Goal: Information Seeking & Learning: Compare options

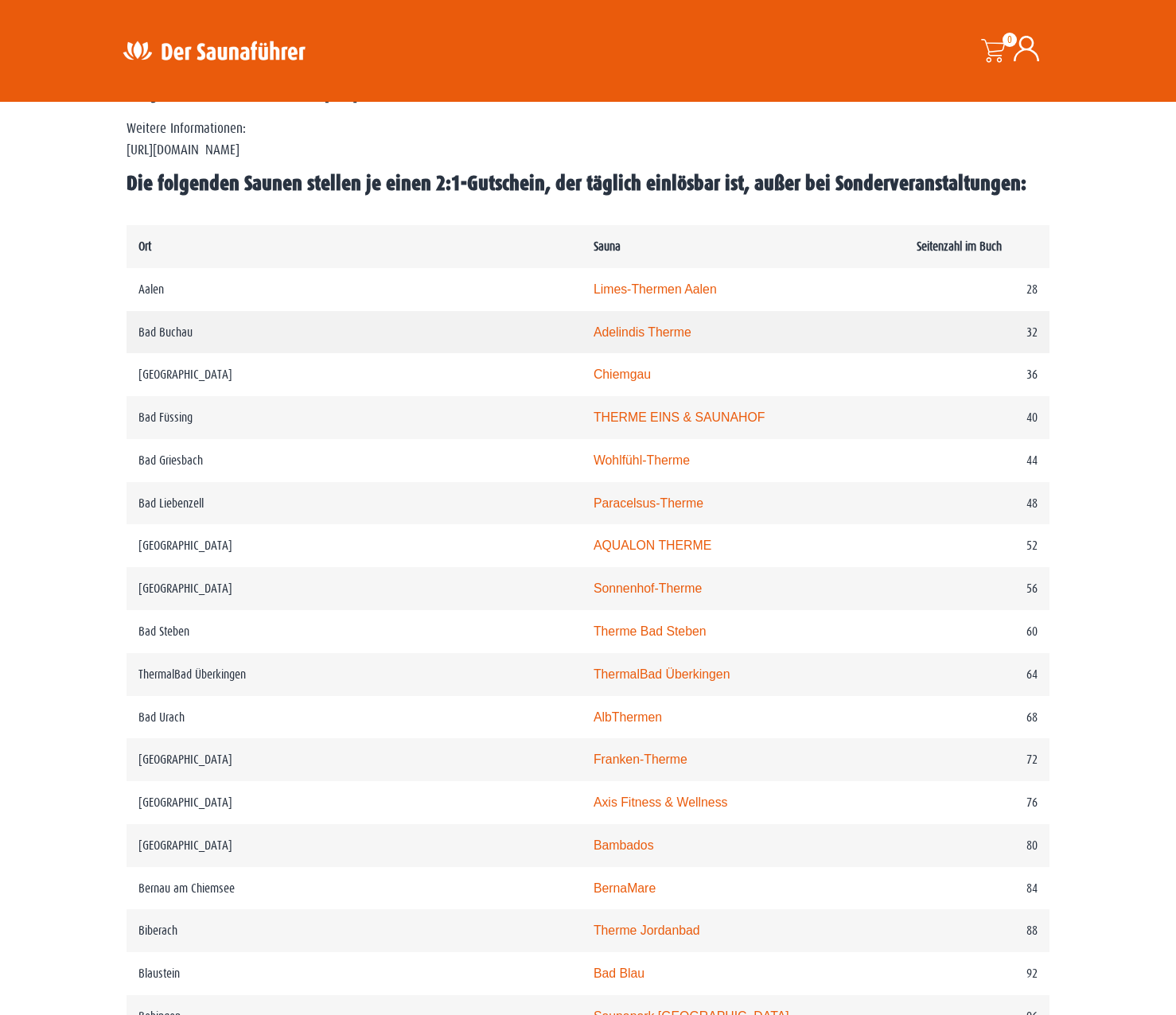
click at [582, 324] on td "Adelindis Therme" at bounding box center [744, 332] width 324 height 43
click at [593, 332] on link "Adelindis Therme" at bounding box center [642, 332] width 98 height 13
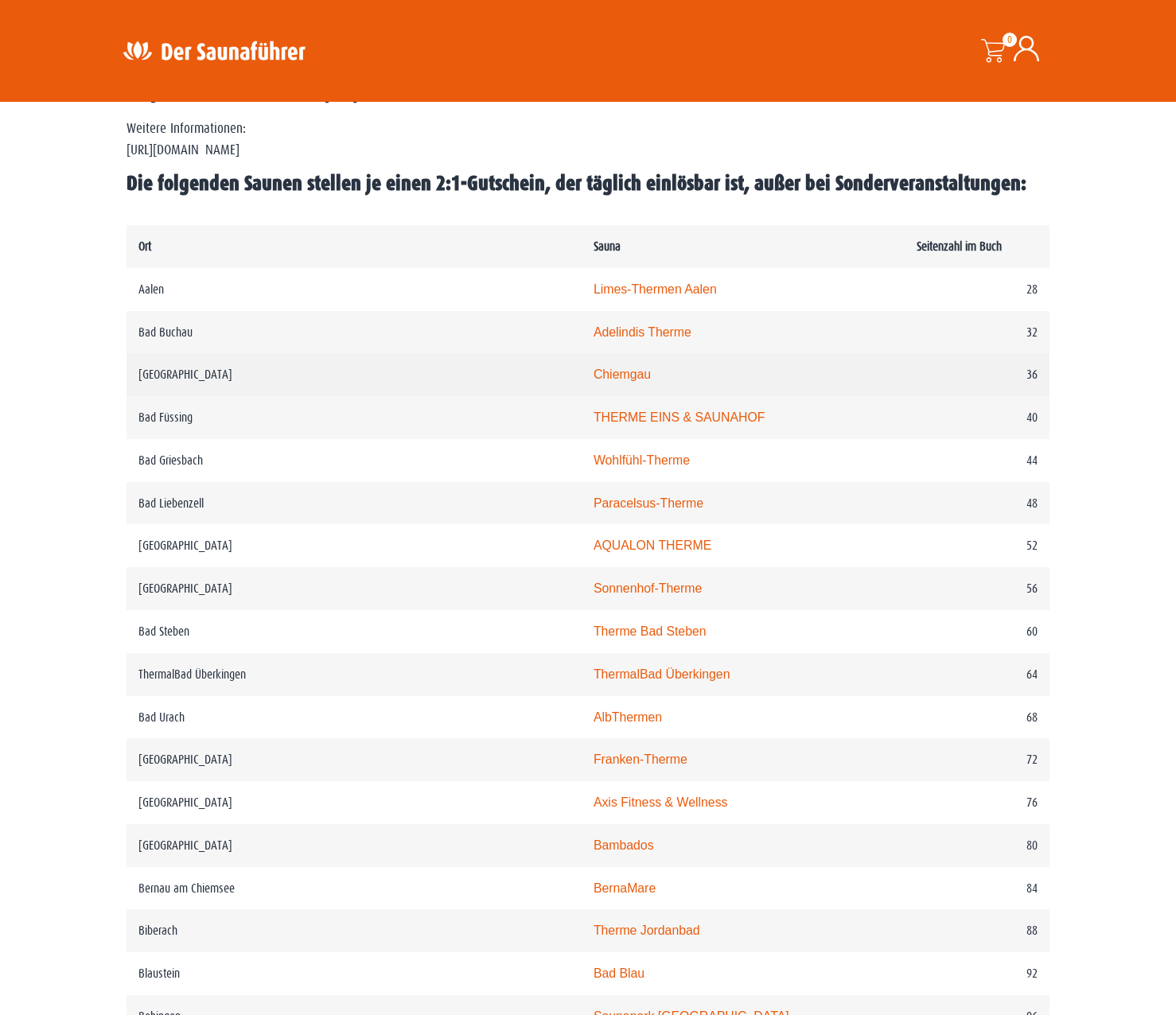
click at [593, 370] on link "Chiemgau" at bounding box center [622, 374] width 57 height 13
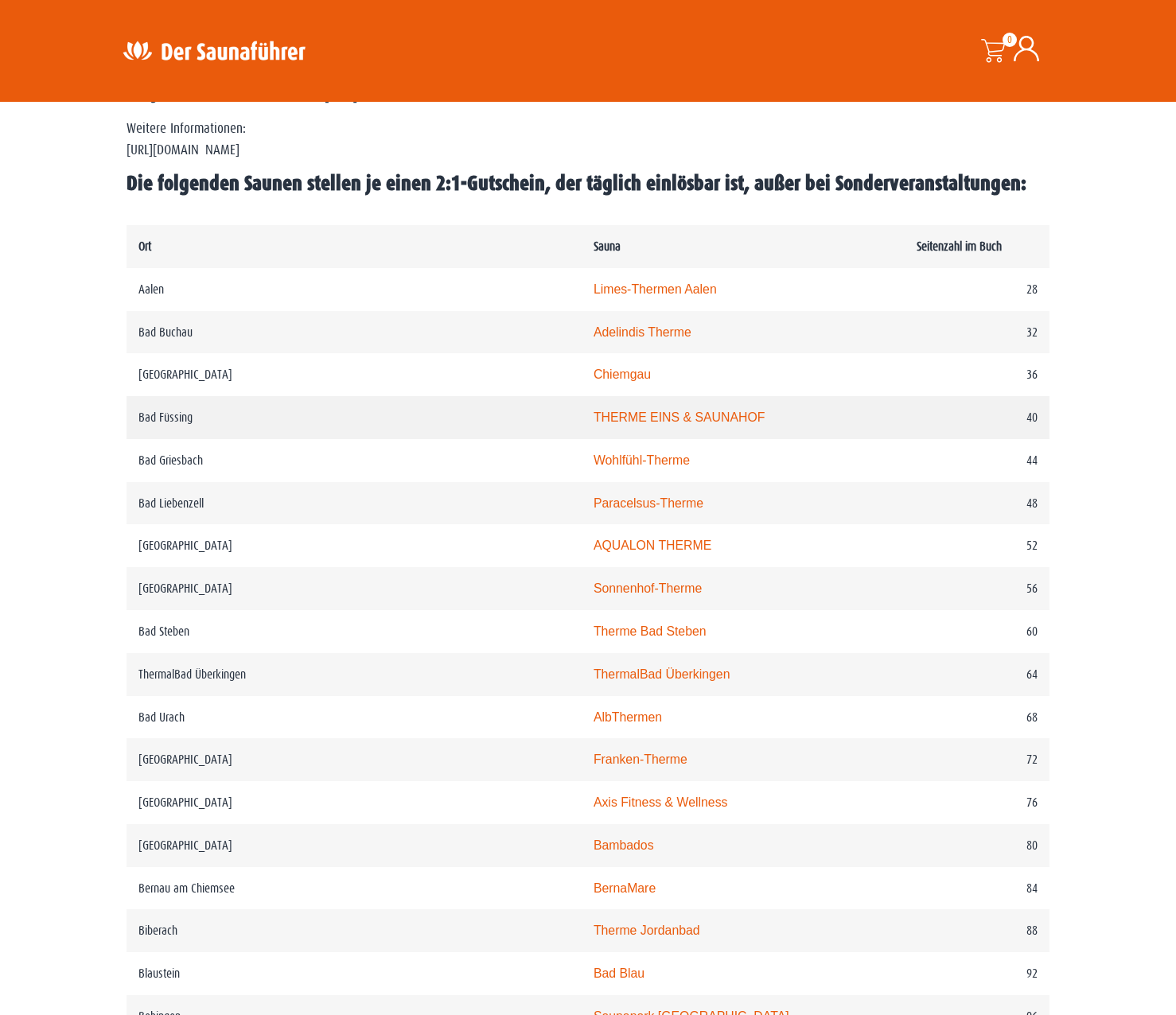
click at [593, 417] on link "THERME EINS & SAUNAHOF" at bounding box center [678, 416] width 171 height 13
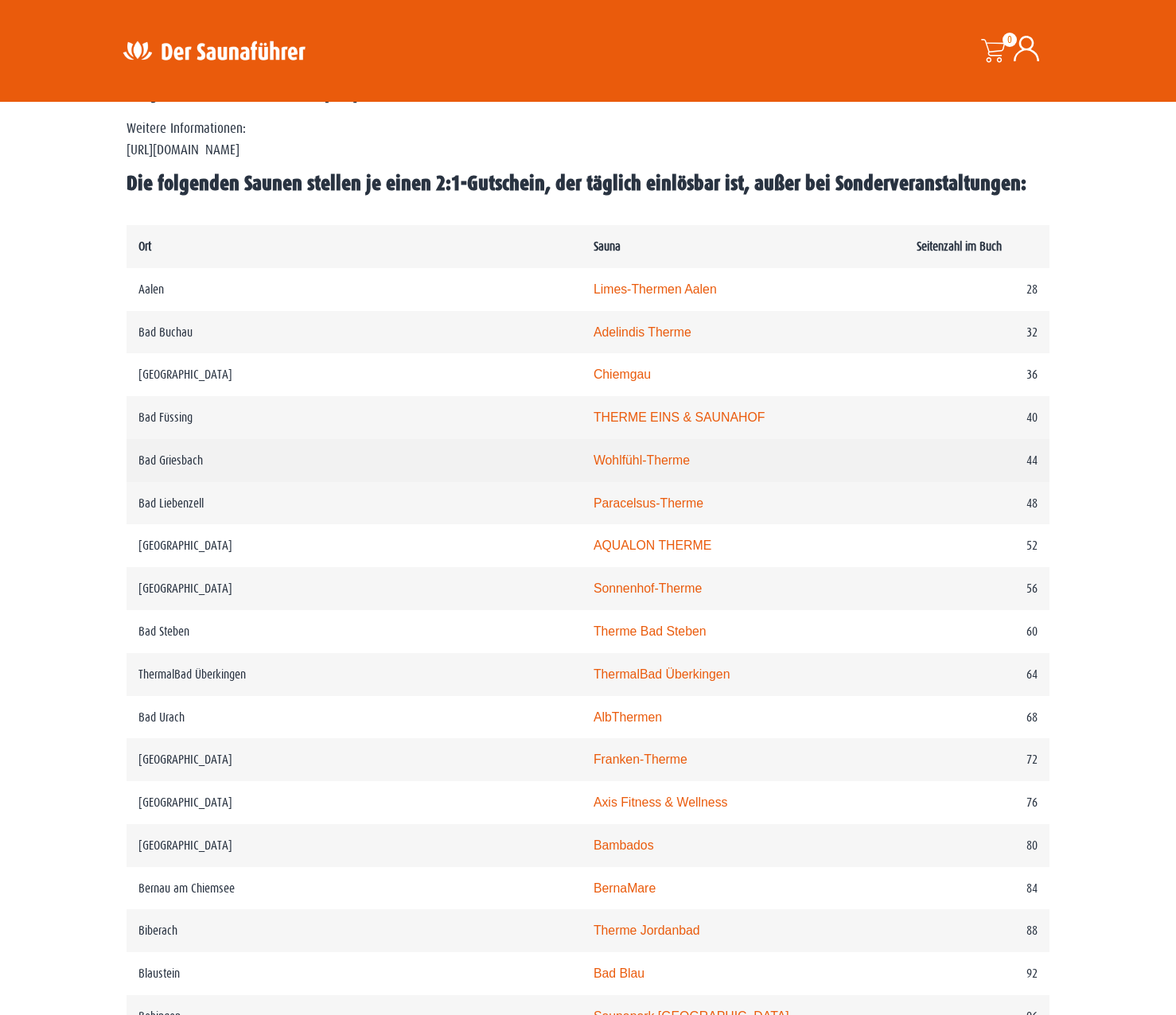
click at [593, 466] on link "Wohlfühl-Therme" at bounding box center [641, 460] width 96 height 13
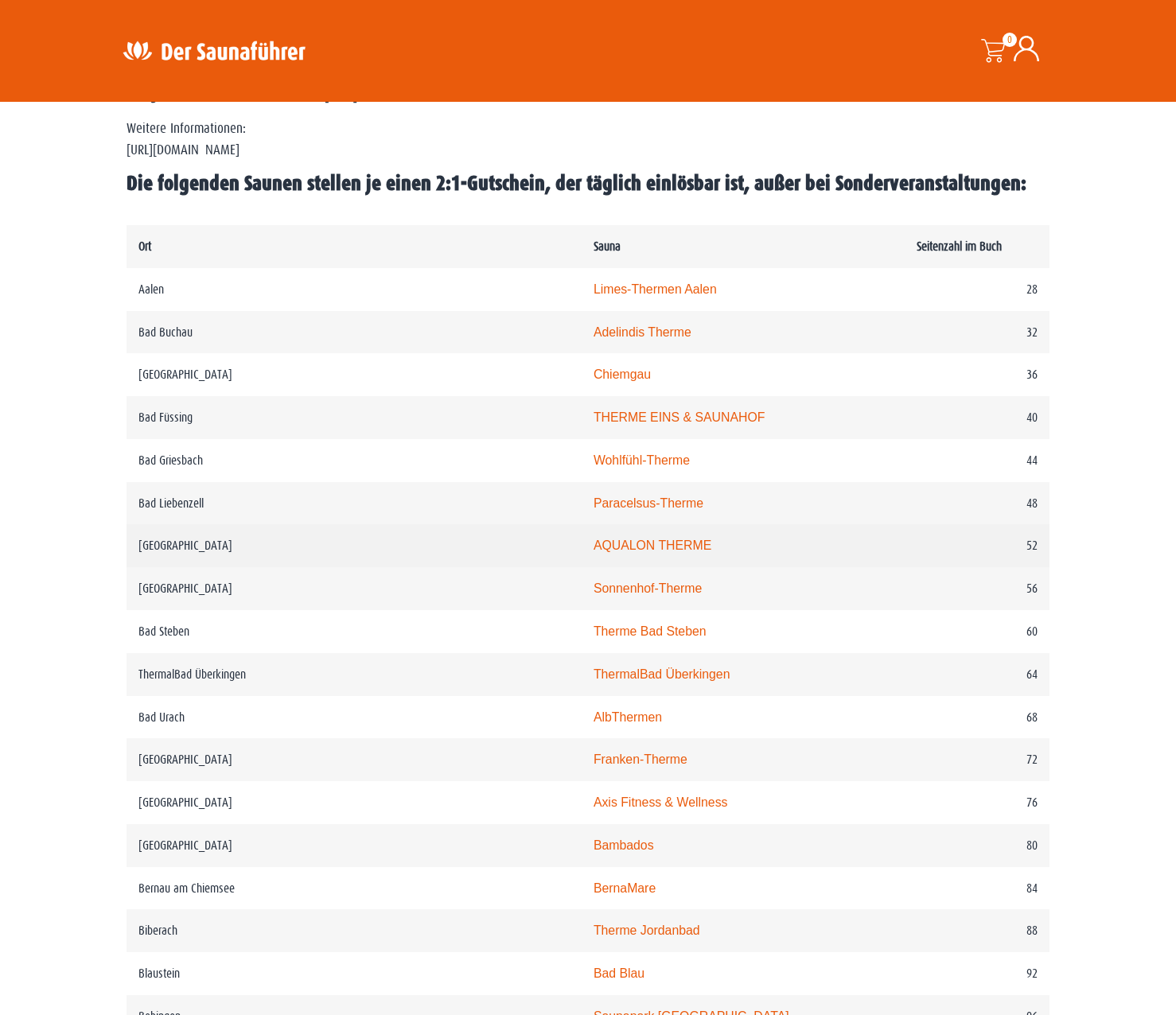
click at [593, 545] on link "AQUALON THERME" at bounding box center [652, 545] width 118 height 13
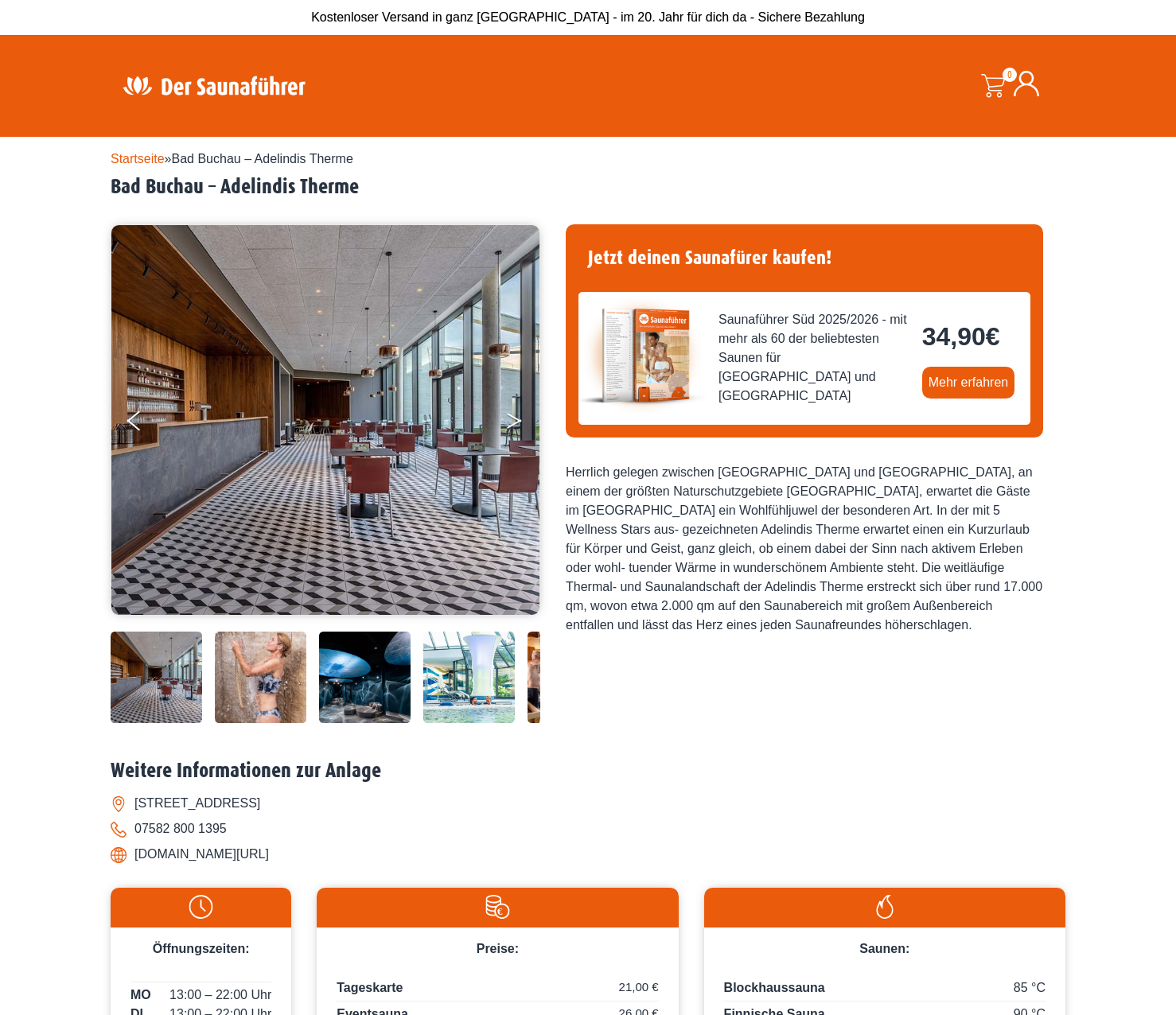
click at [514, 414] on button "Next" at bounding box center [524, 424] width 40 height 40
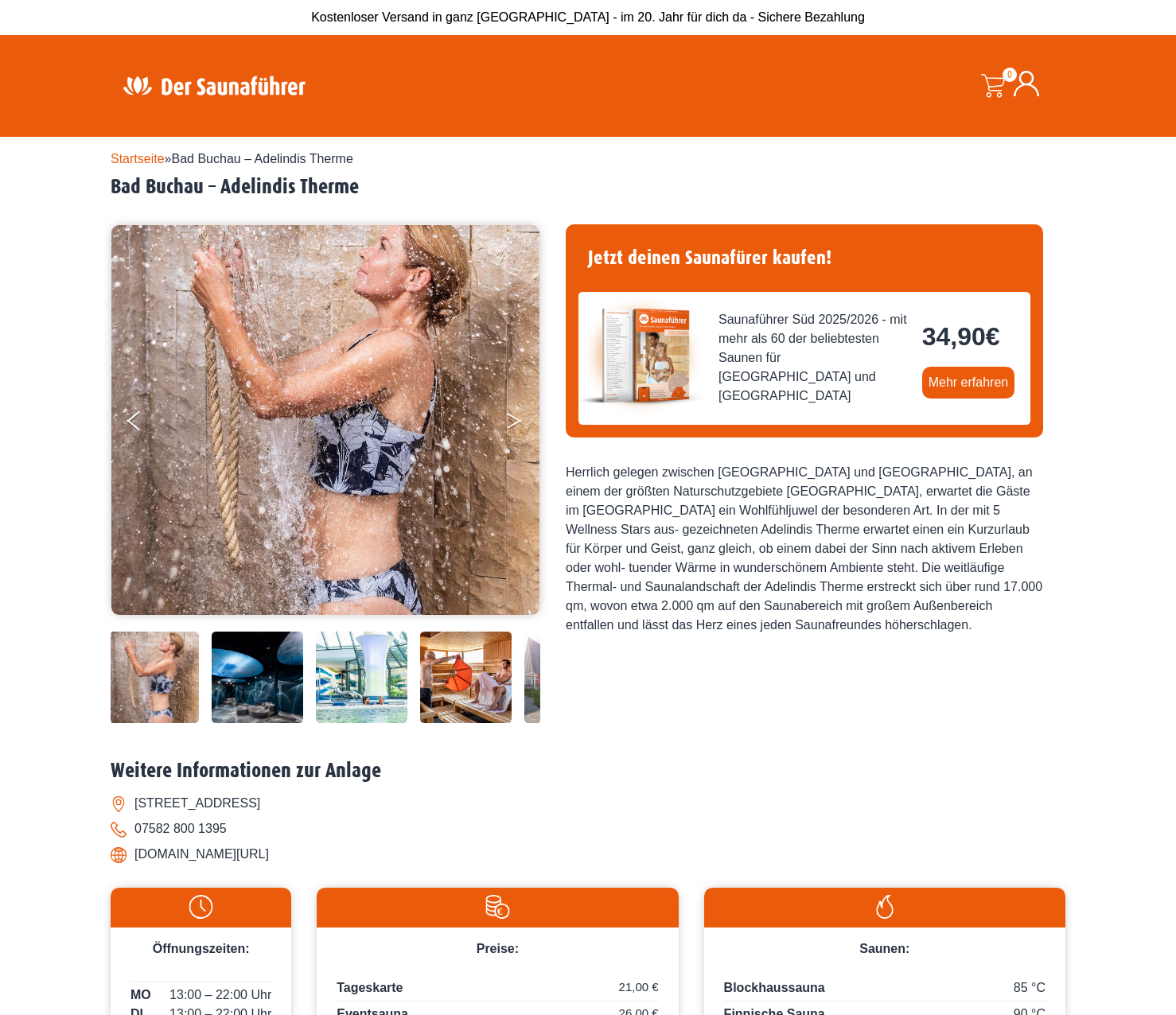
click at [514, 414] on button "Next" at bounding box center [524, 424] width 40 height 40
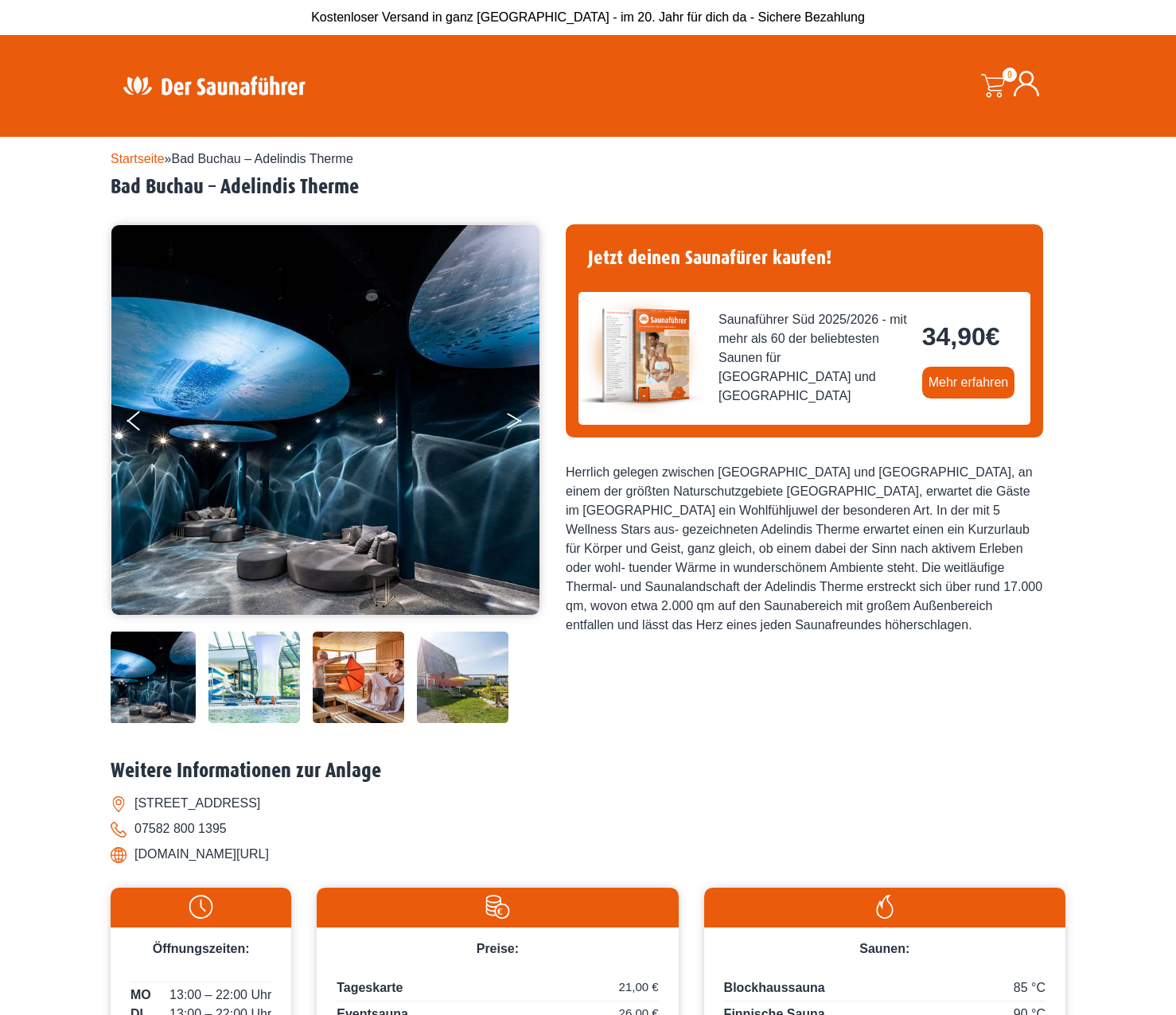
click at [514, 414] on button "Next" at bounding box center [524, 424] width 40 height 40
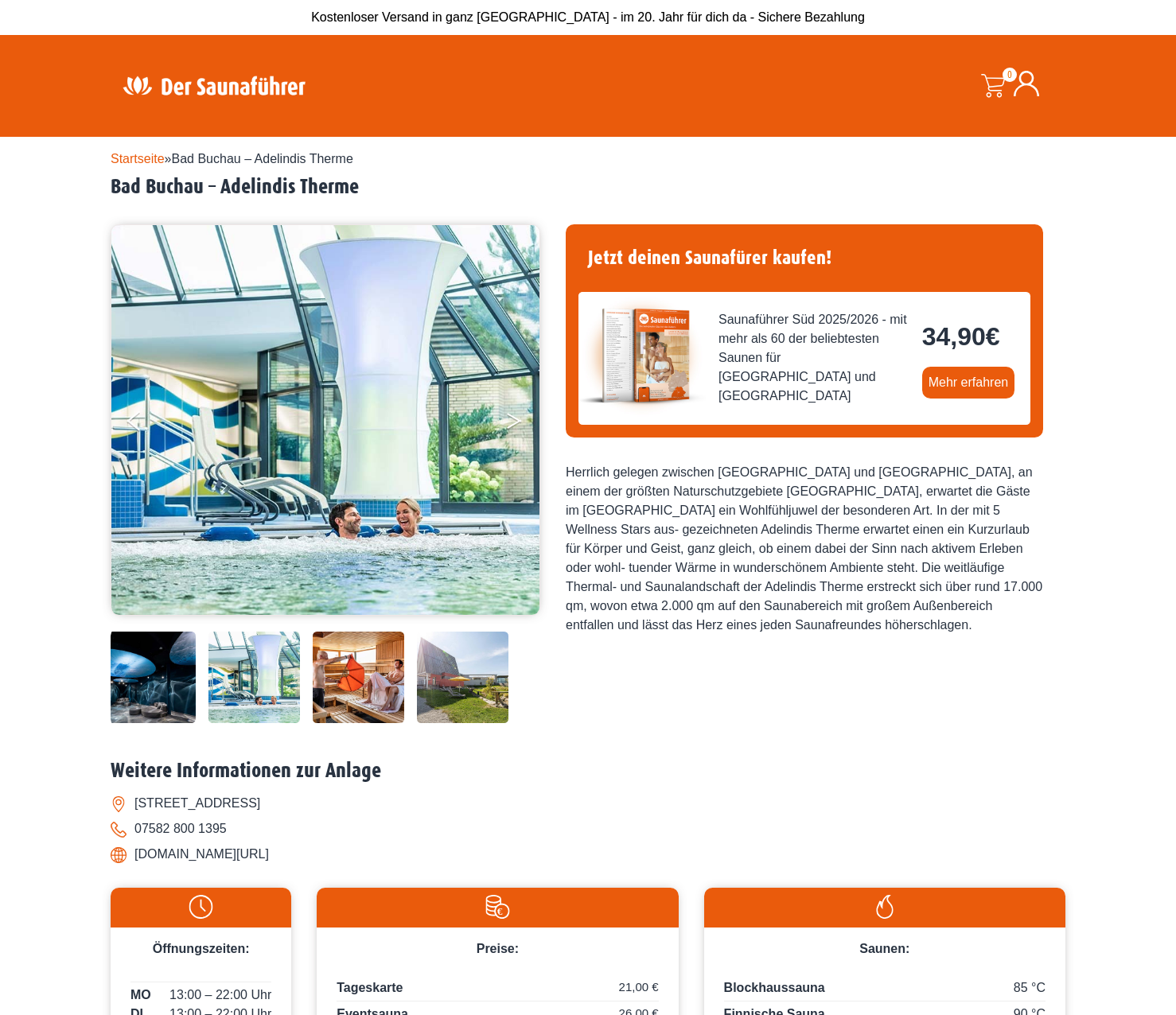
click at [514, 414] on button "Next" at bounding box center [524, 424] width 40 height 40
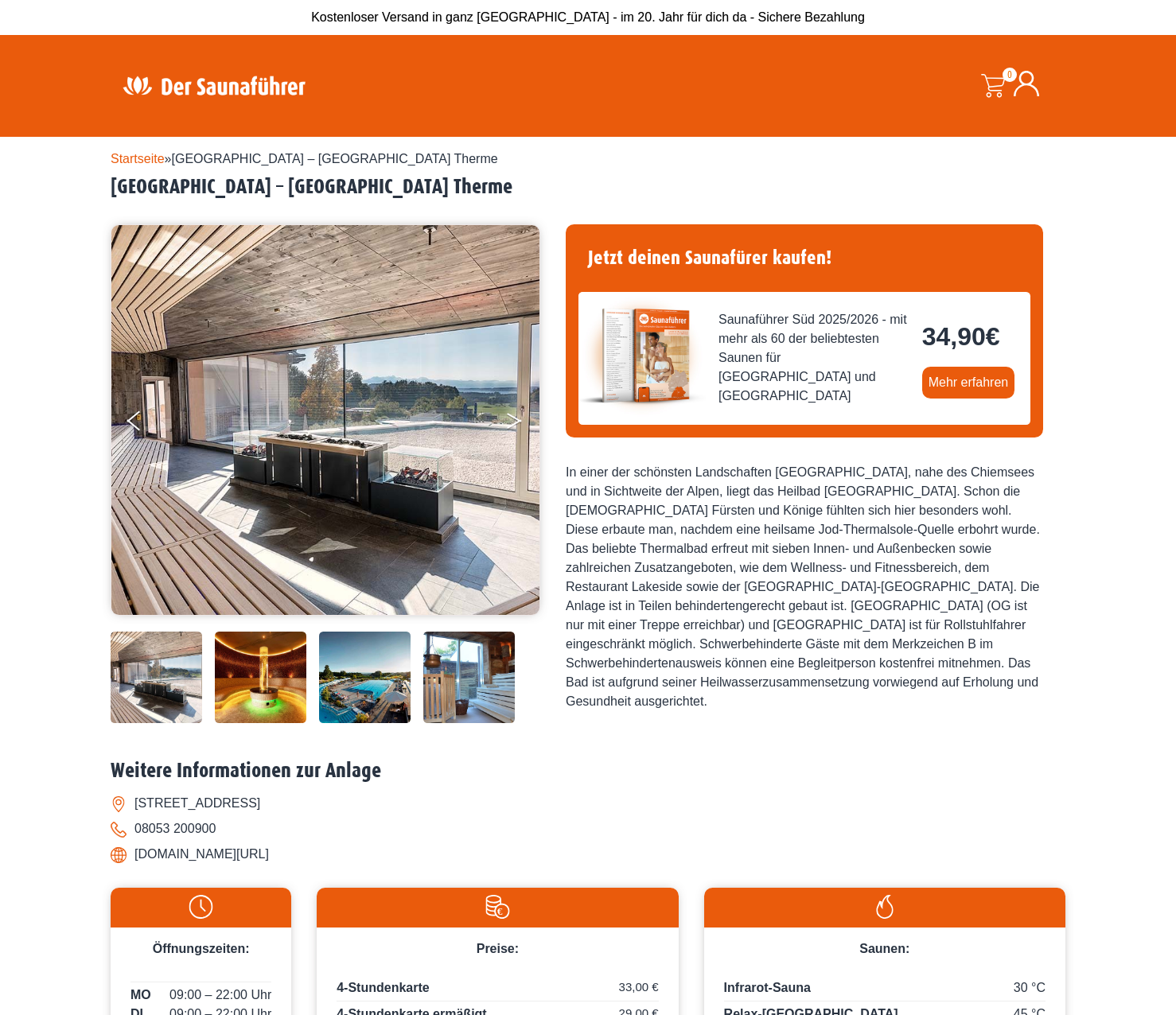
click at [513, 417] on icon "Next" at bounding box center [514, 417] width 14 height 10
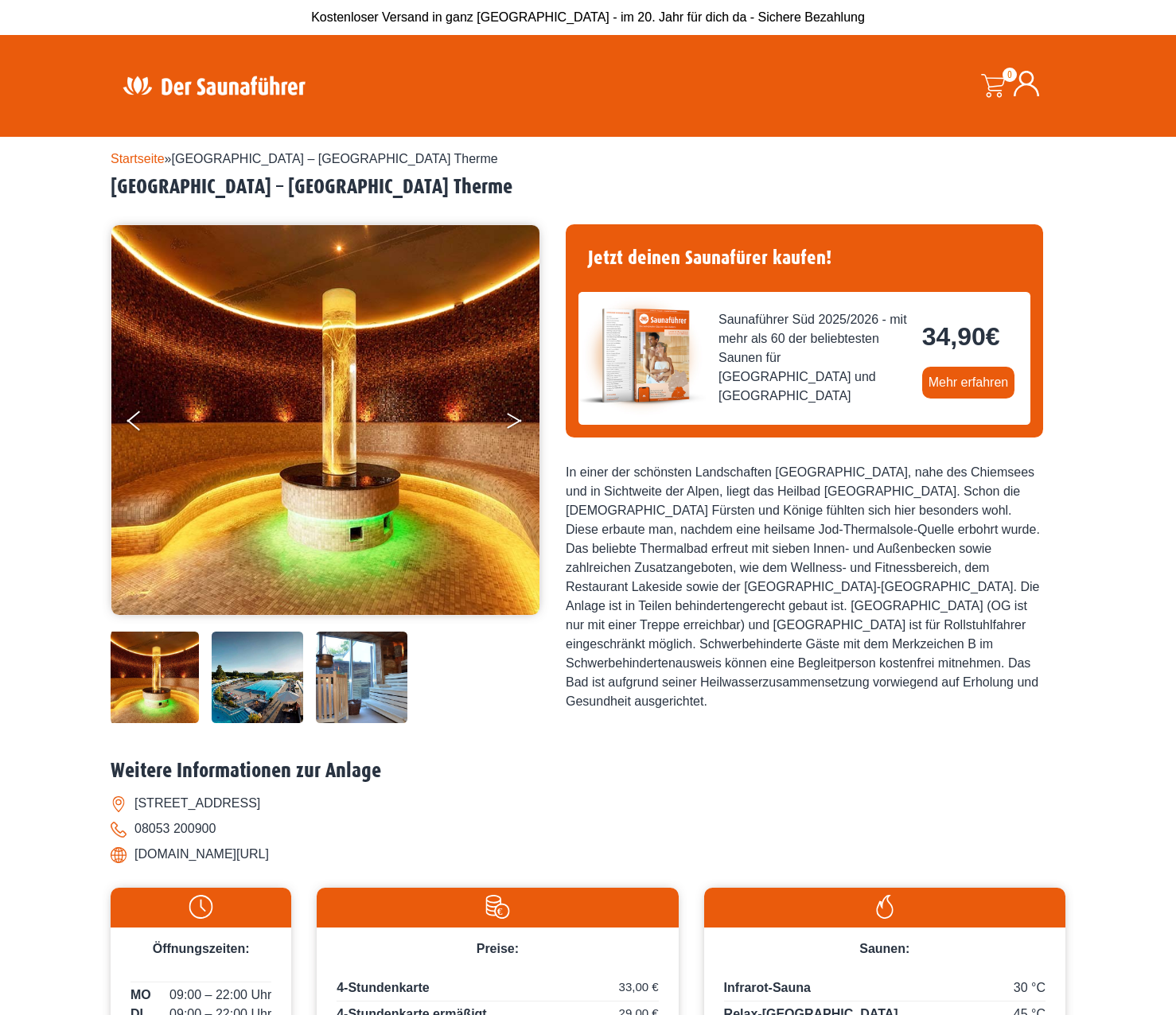
click at [513, 417] on icon "Next" at bounding box center [514, 417] width 14 height 10
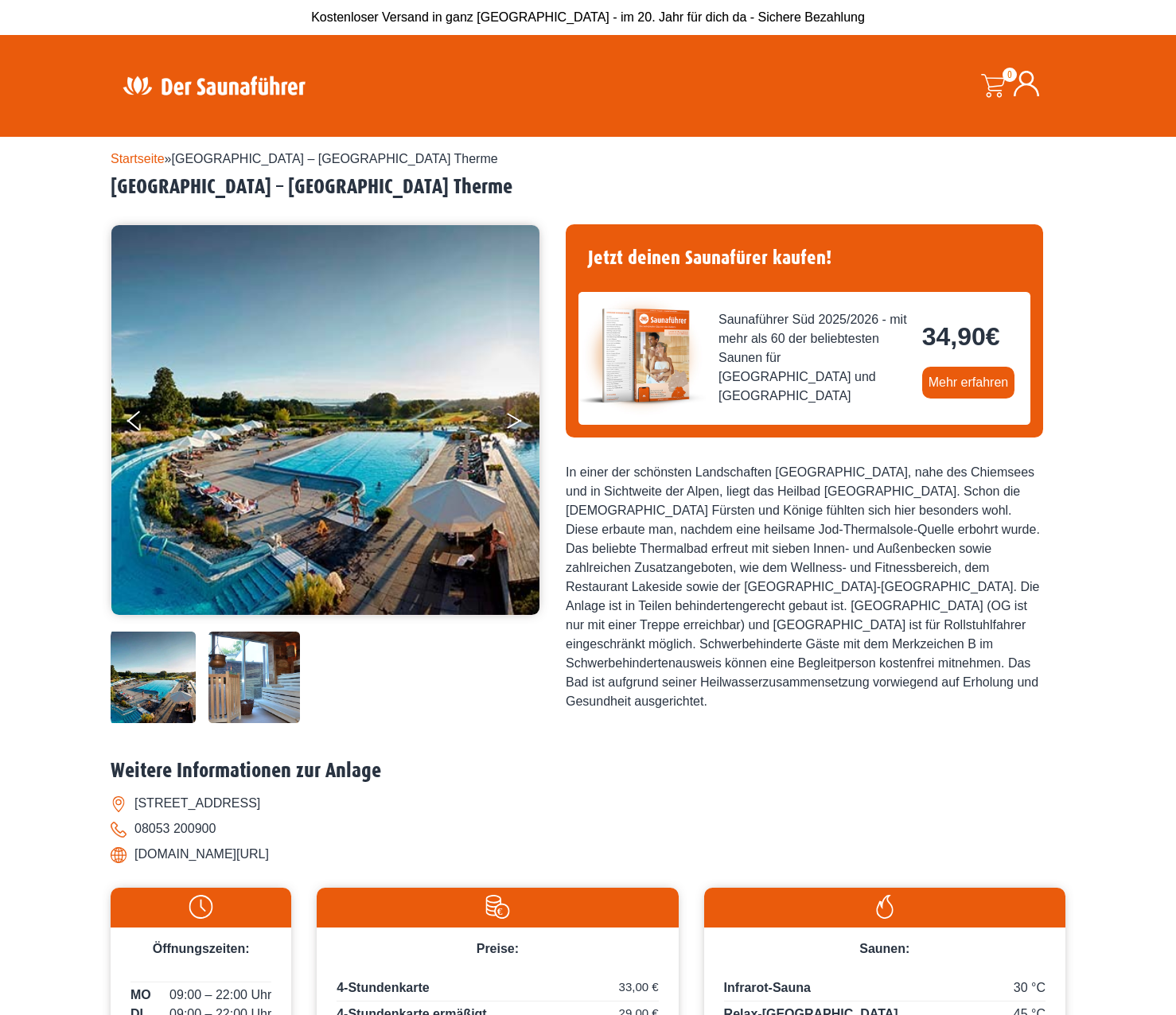
click at [513, 417] on icon "Next" at bounding box center [514, 417] width 14 height 10
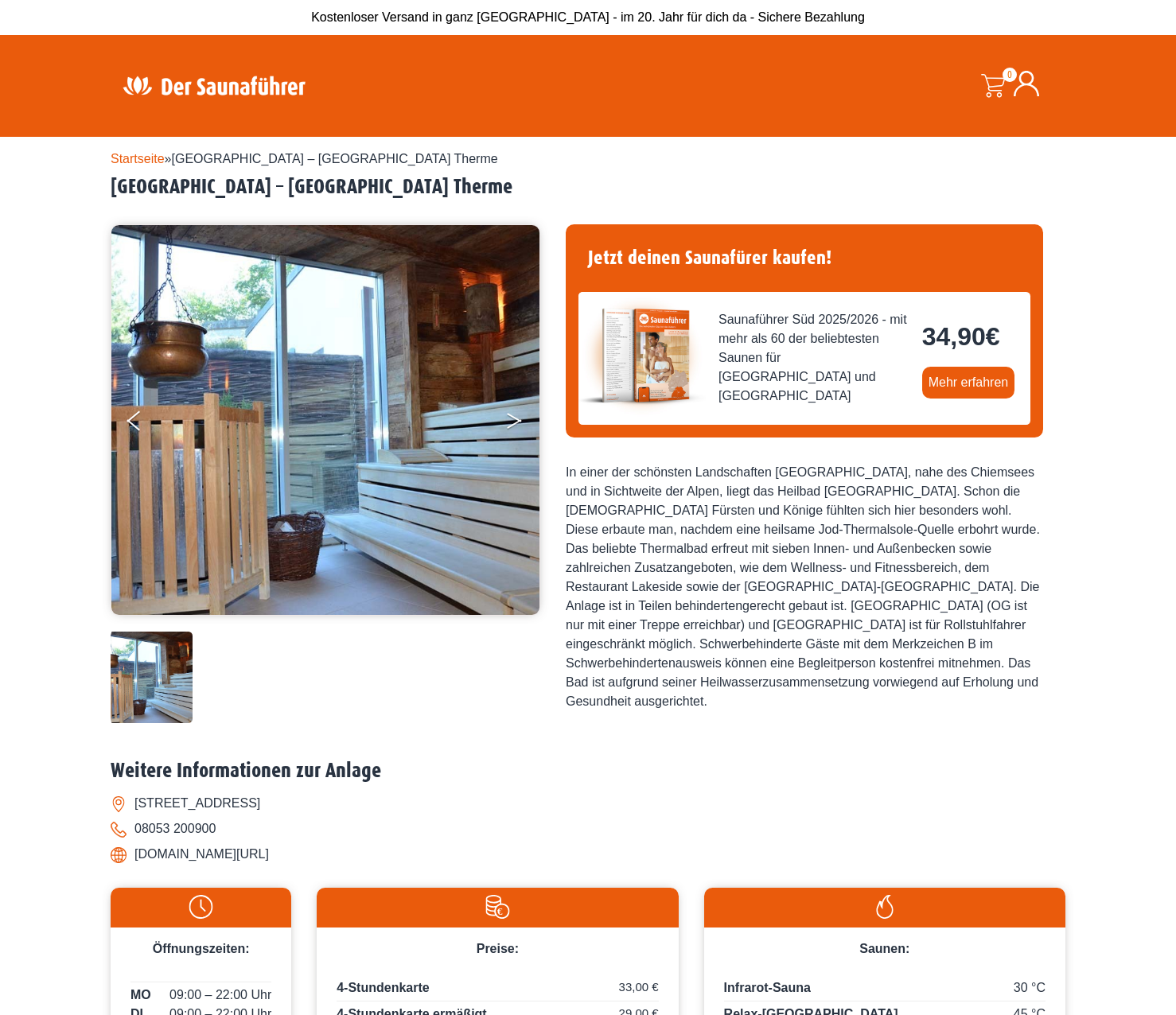
click at [513, 417] on icon "Next" at bounding box center [514, 417] width 14 height 10
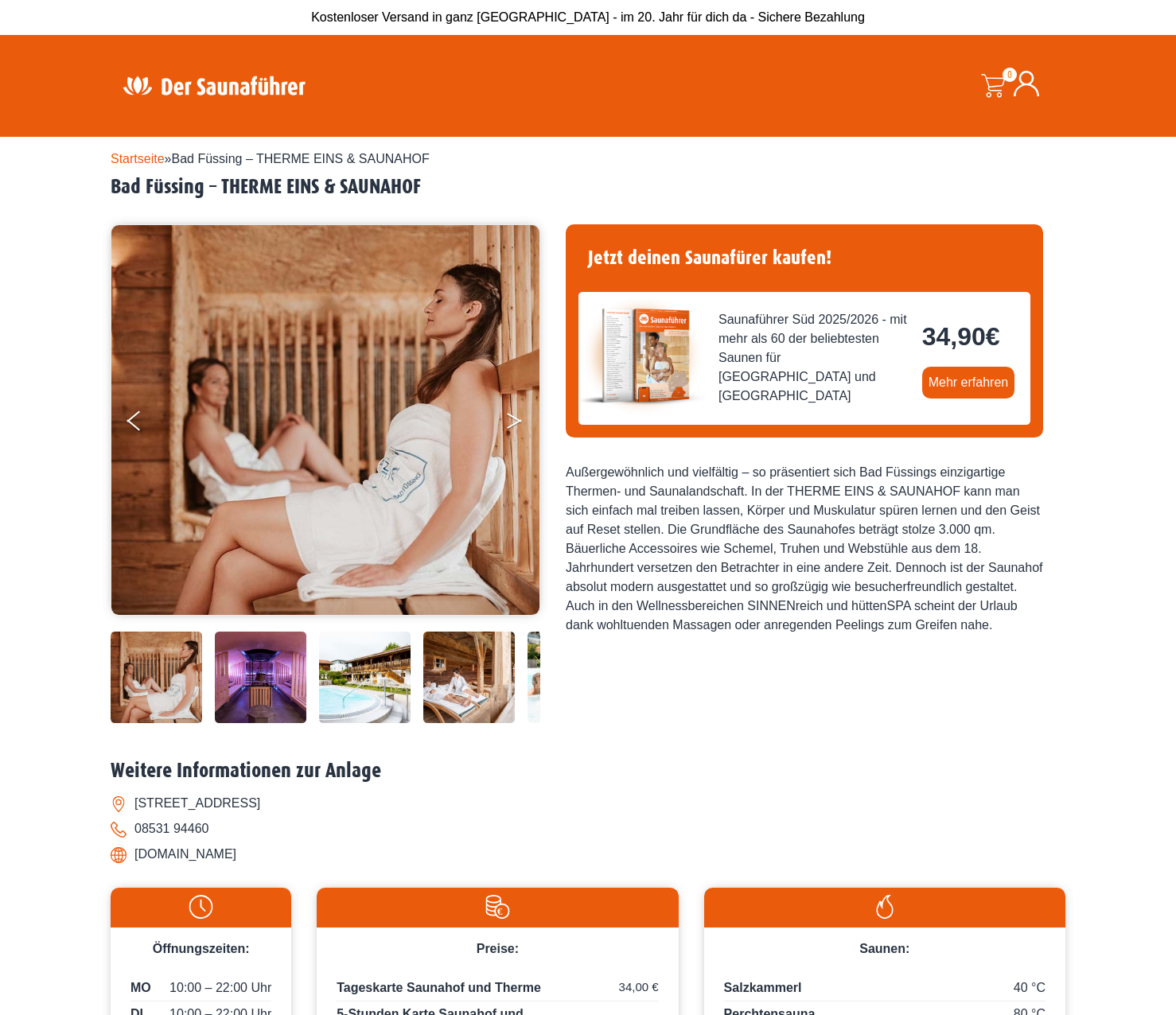
click at [515, 420] on button "Next" at bounding box center [524, 424] width 40 height 40
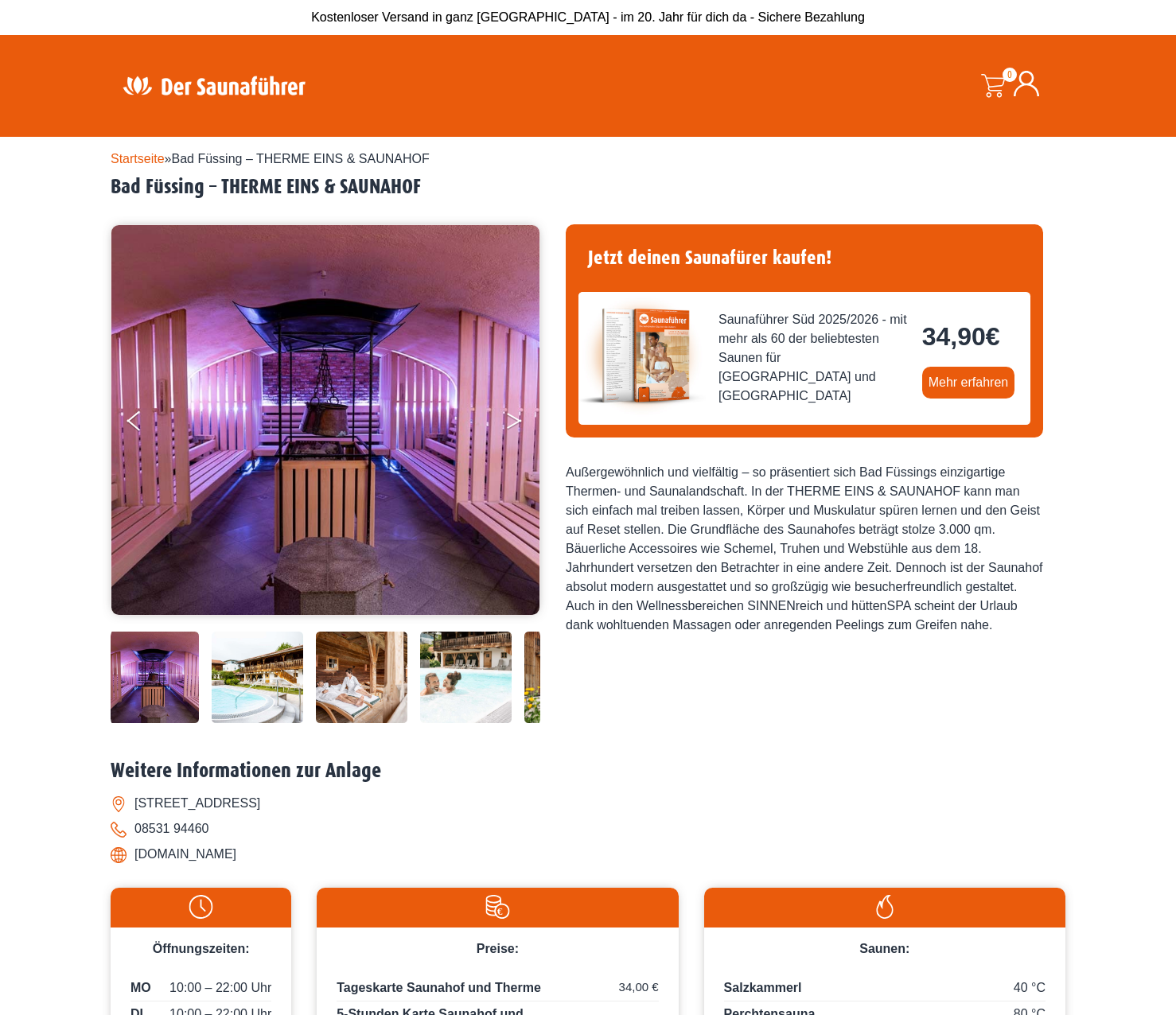
click at [515, 420] on button "Next" at bounding box center [524, 424] width 40 height 40
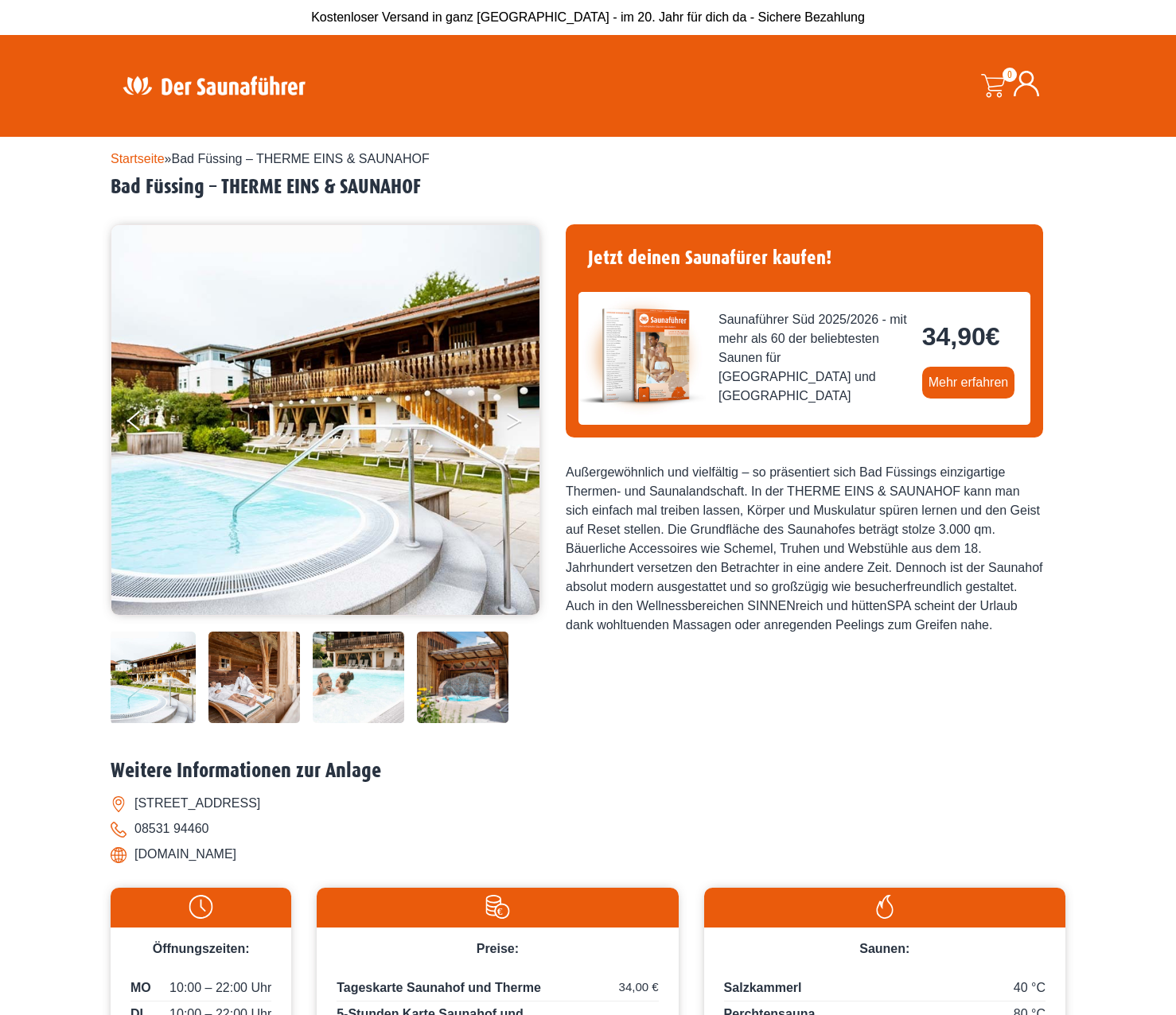
click at [515, 419] on button "Next" at bounding box center [524, 424] width 40 height 40
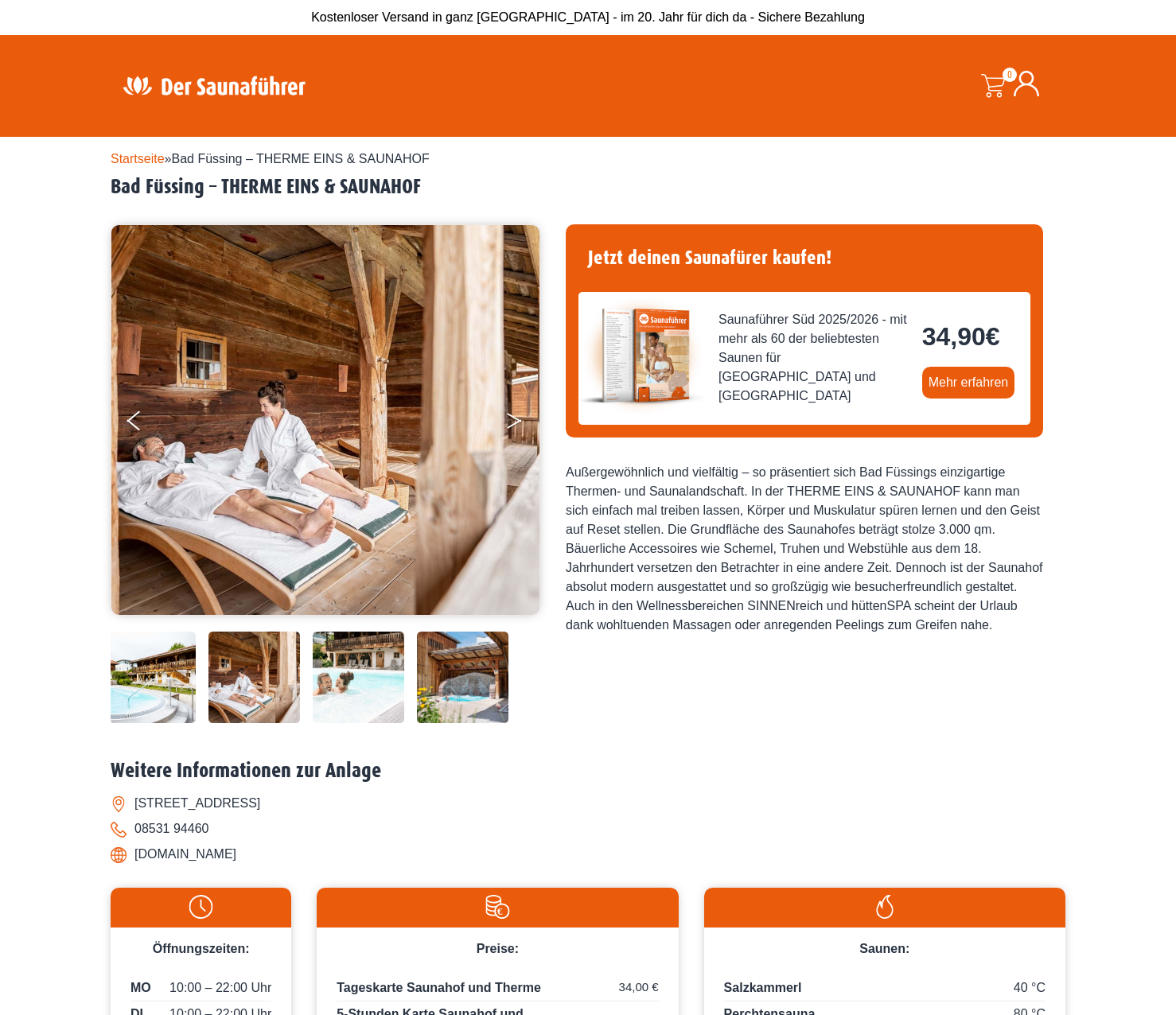
click at [515, 419] on icon "Next" at bounding box center [514, 417] width 14 height 10
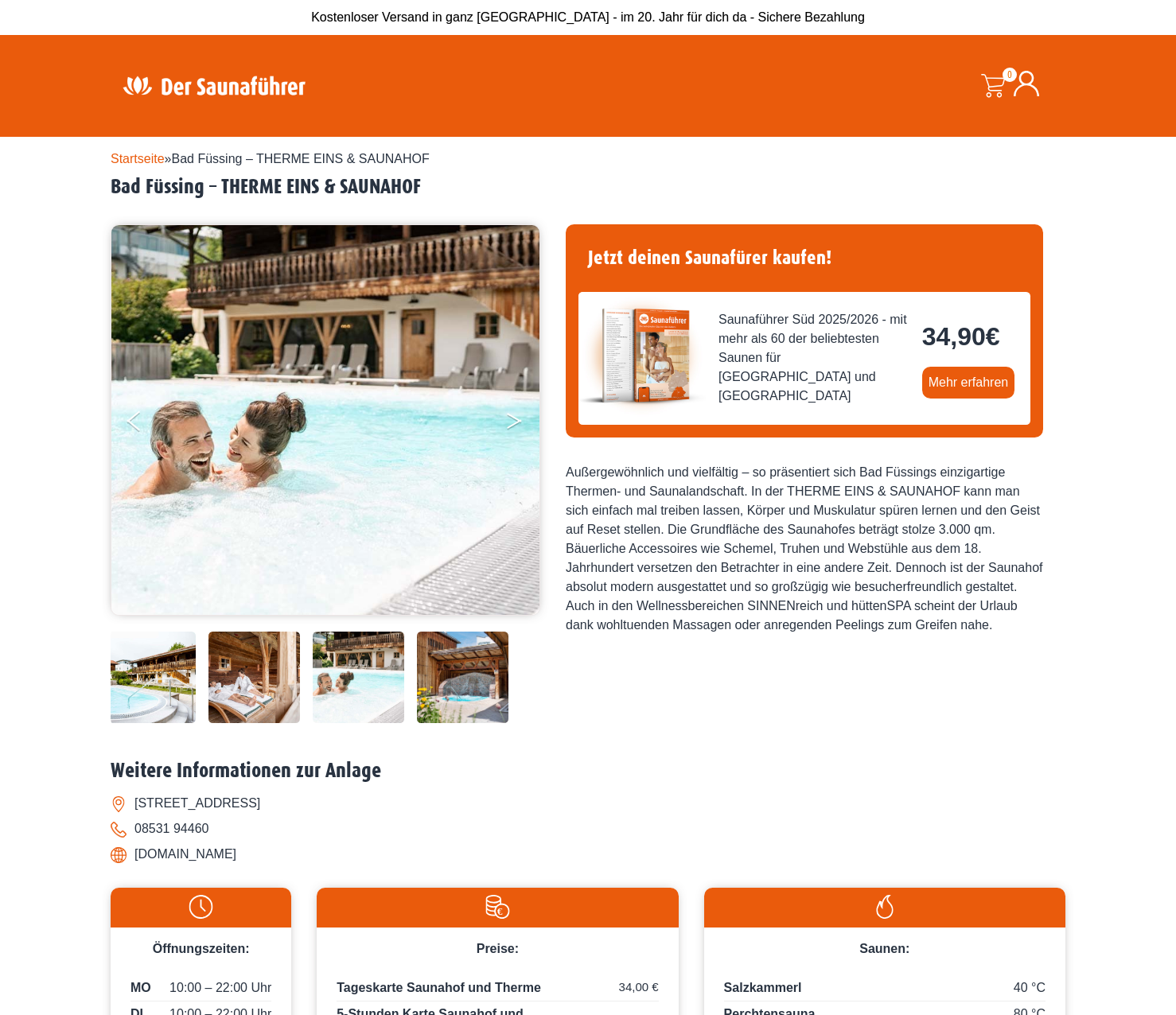
click at [515, 419] on icon "Next" at bounding box center [514, 417] width 14 height 10
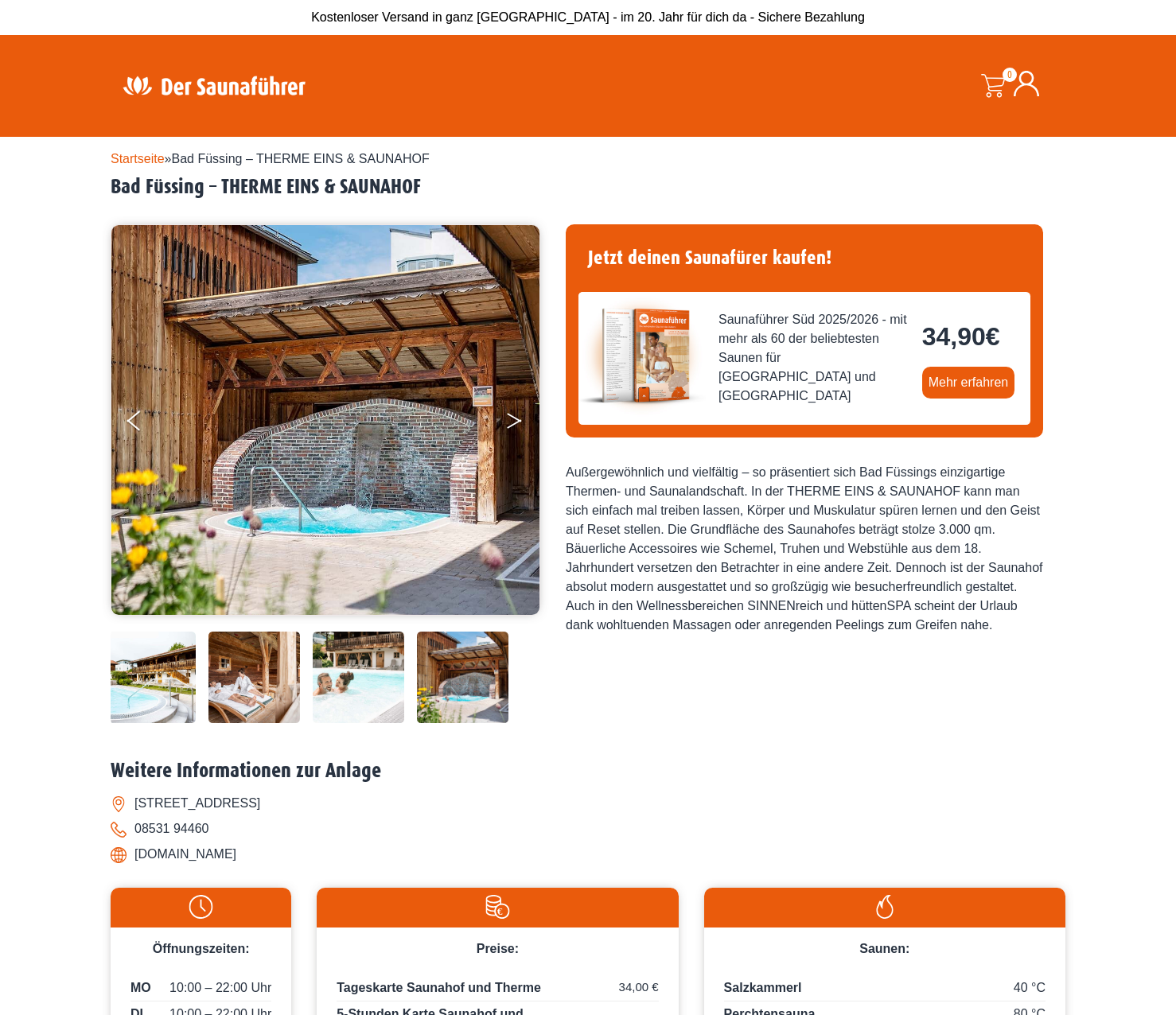
click at [515, 419] on icon "Next" at bounding box center [514, 417] width 14 height 10
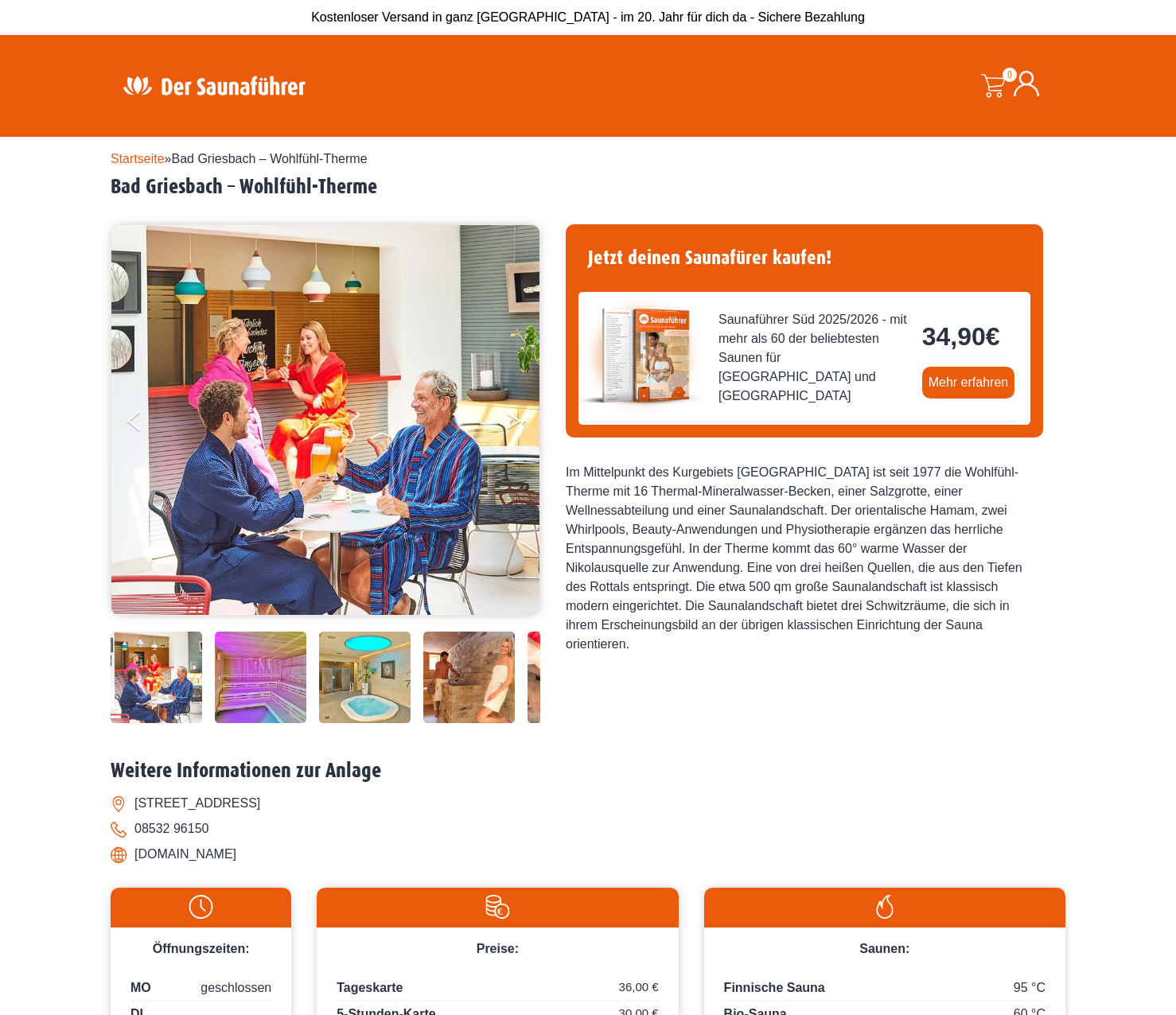
click at [515, 422] on icon "Next" at bounding box center [514, 424] width 14 height 10
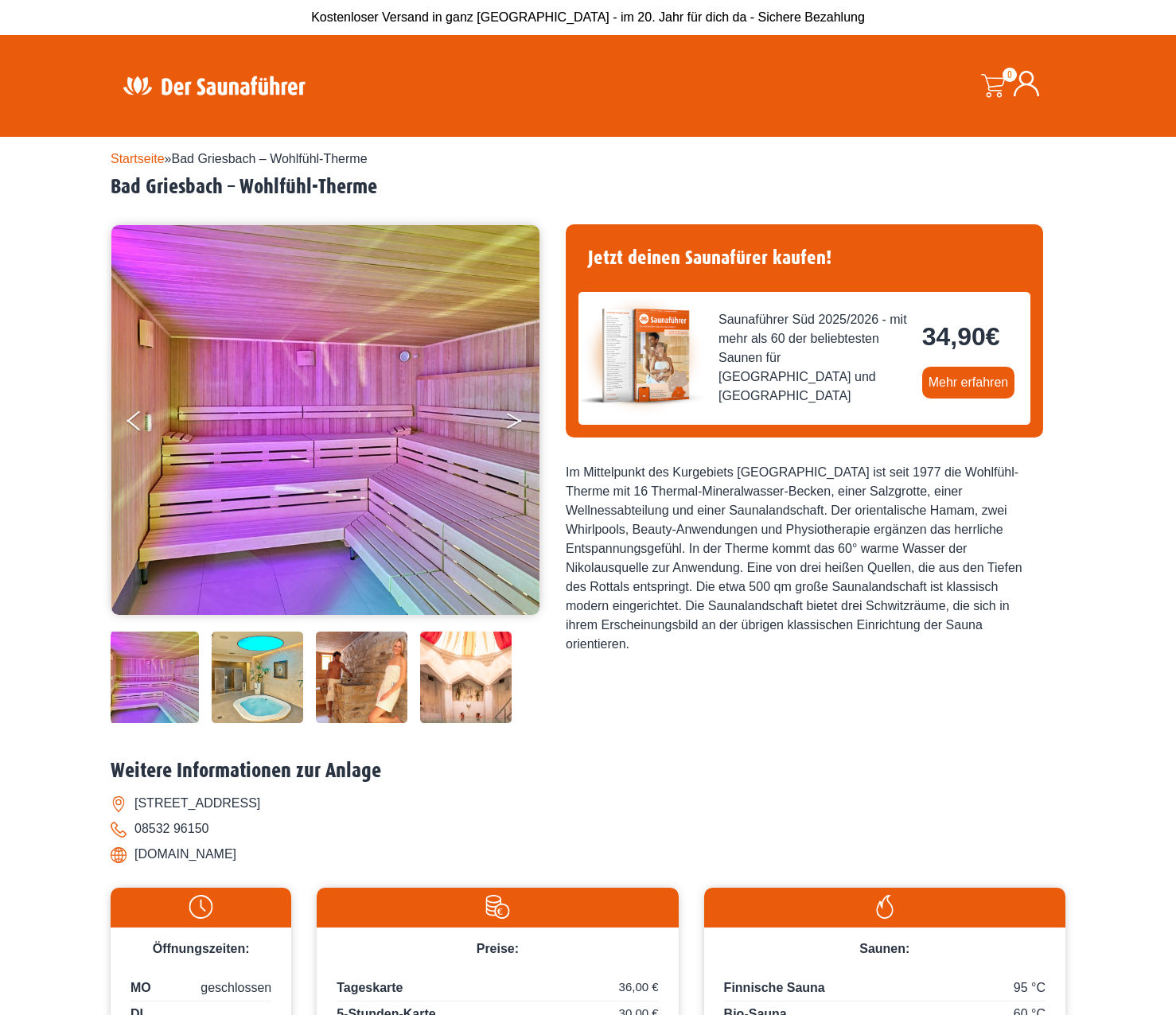
click at [515, 422] on icon "Next" at bounding box center [514, 424] width 14 height 10
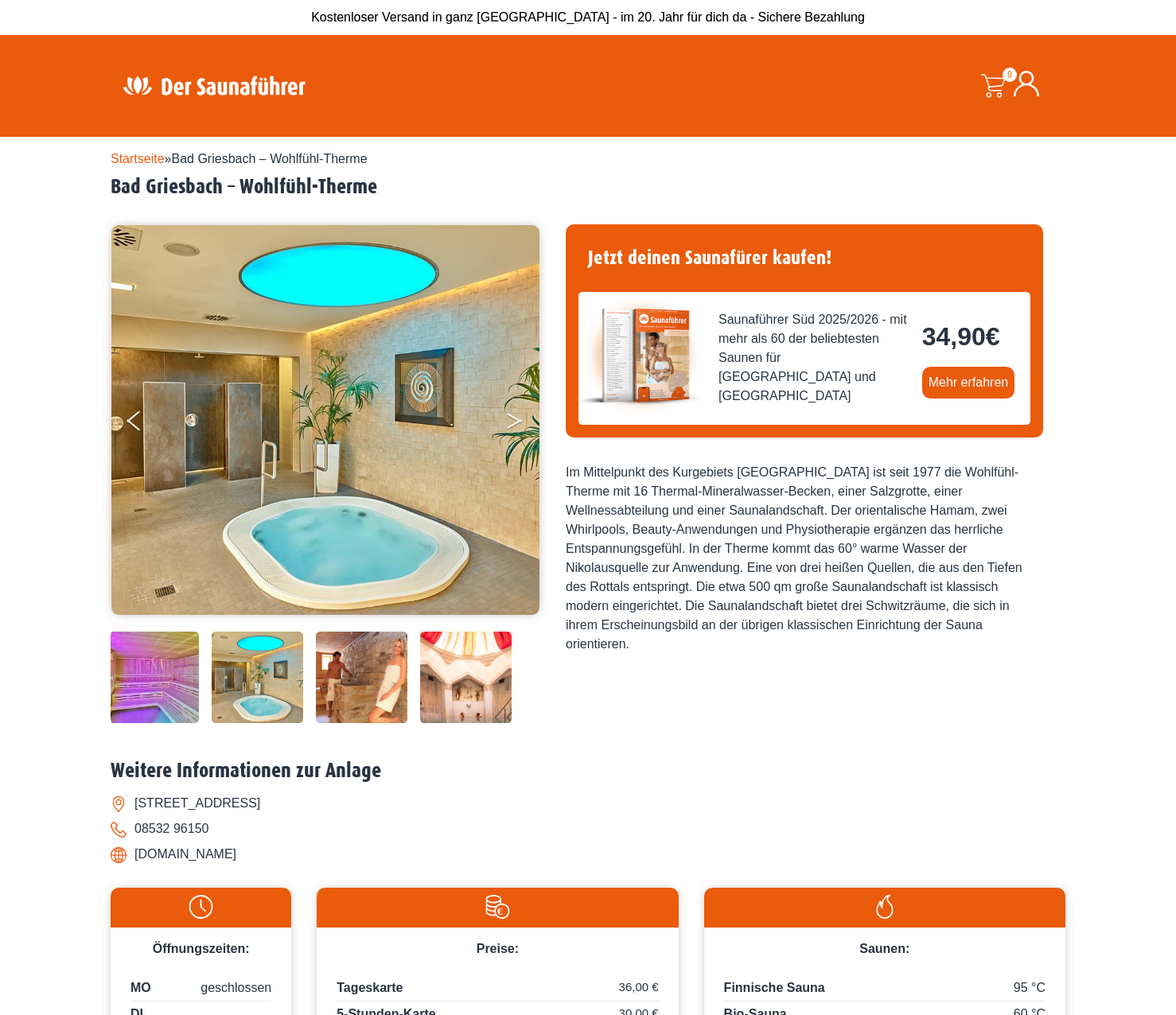
click at [515, 422] on icon "Next" at bounding box center [514, 424] width 14 height 10
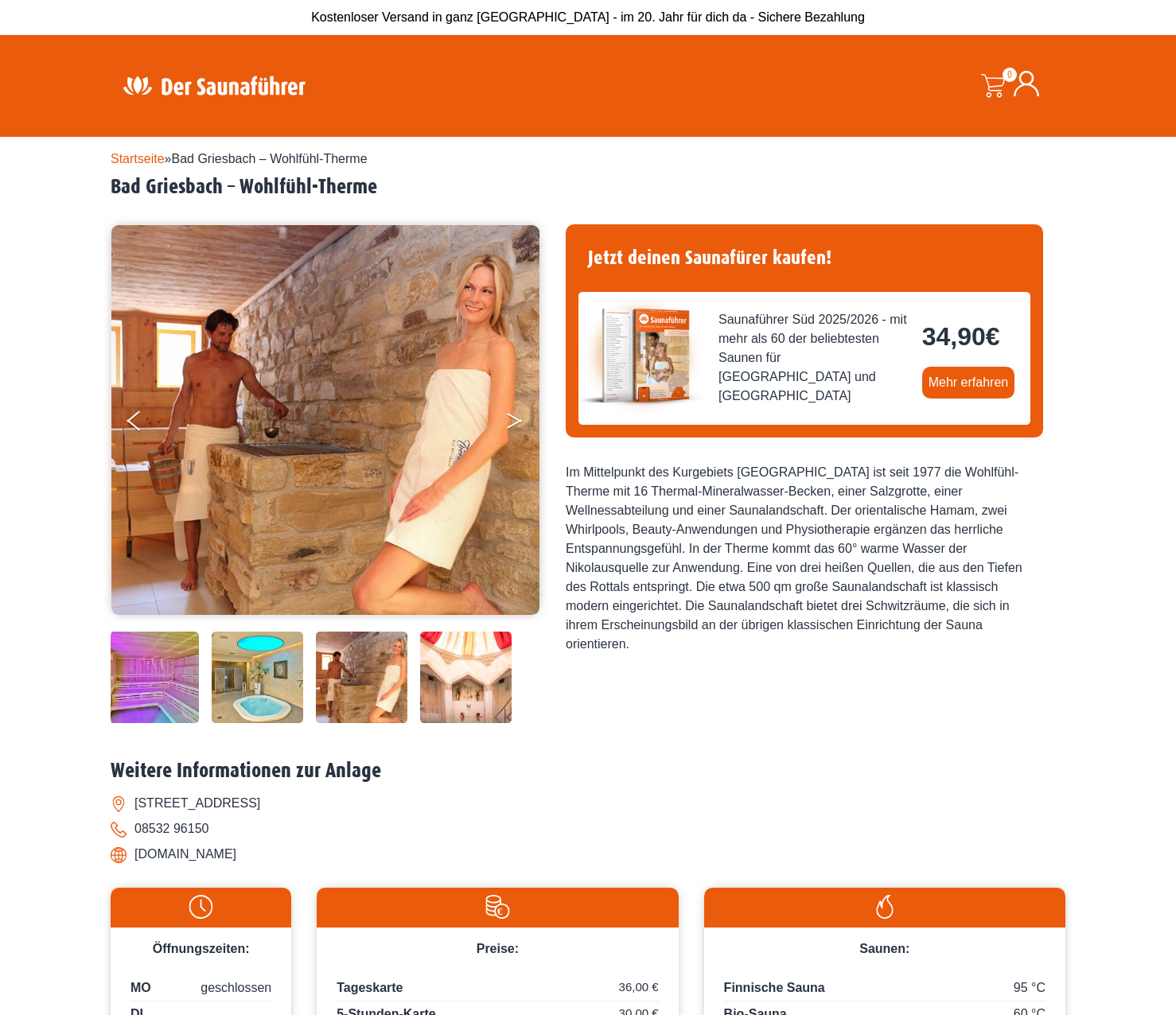
click at [515, 422] on icon "Next" at bounding box center [514, 424] width 14 height 10
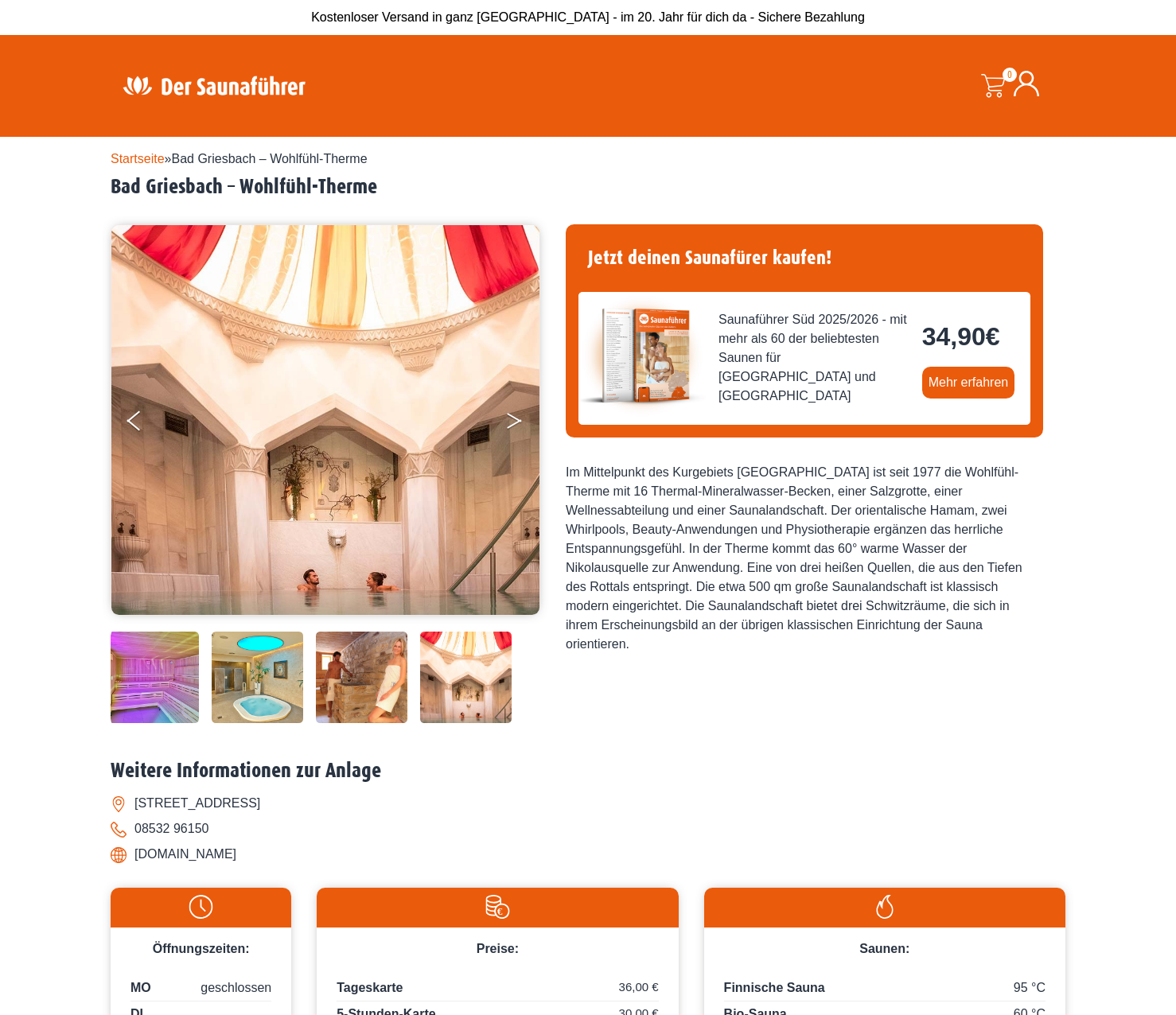
click at [515, 422] on icon "Next" at bounding box center [514, 424] width 14 height 10
click at [508, 417] on button "Next" at bounding box center [524, 424] width 40 height 40
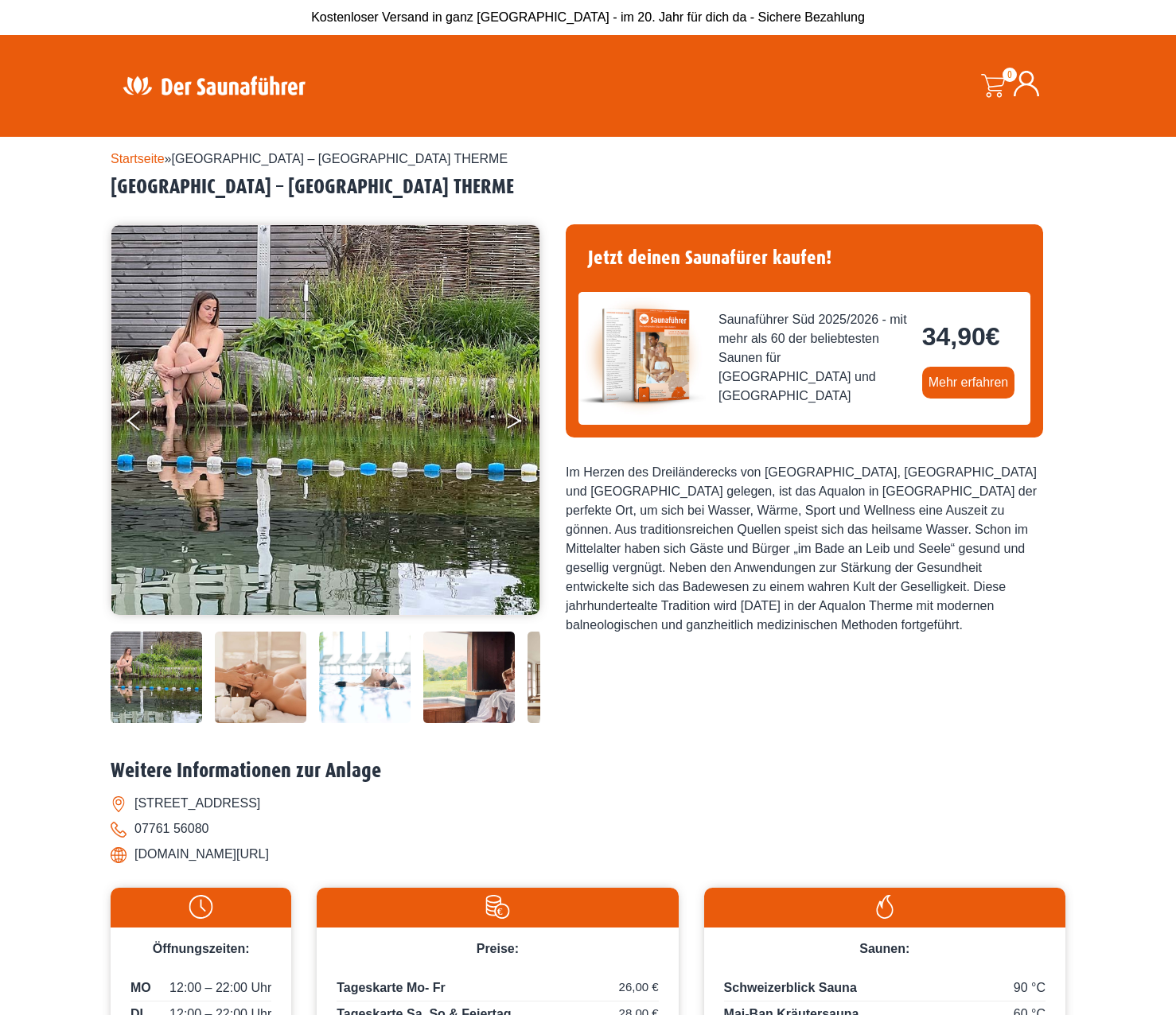
click at [516, 419] on icon "Next" at bounding box center [514, 417] width 14 height 10
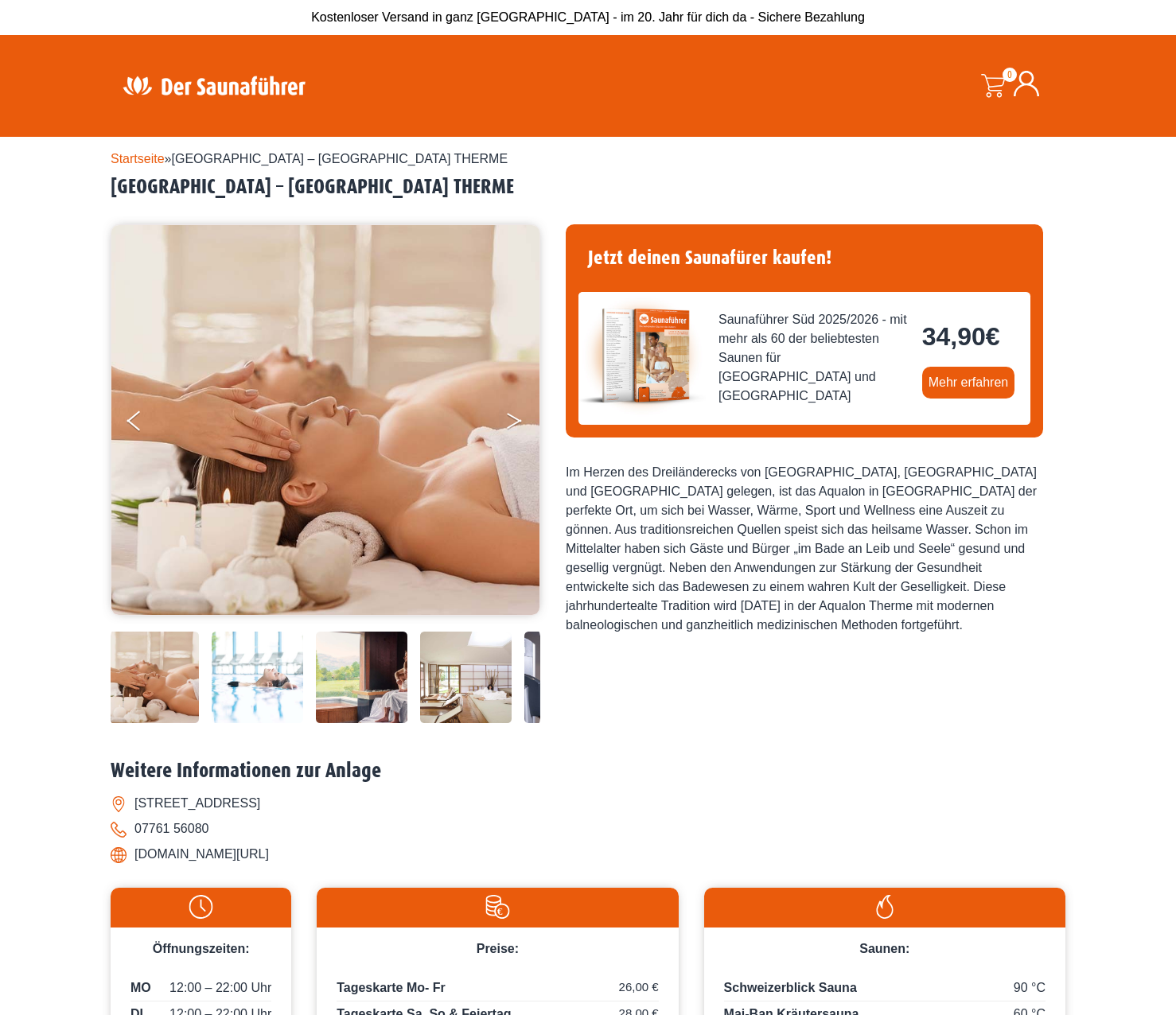
click at [516, 419] on icon "Next" at bounding box center [514, 417] width 14 height 10
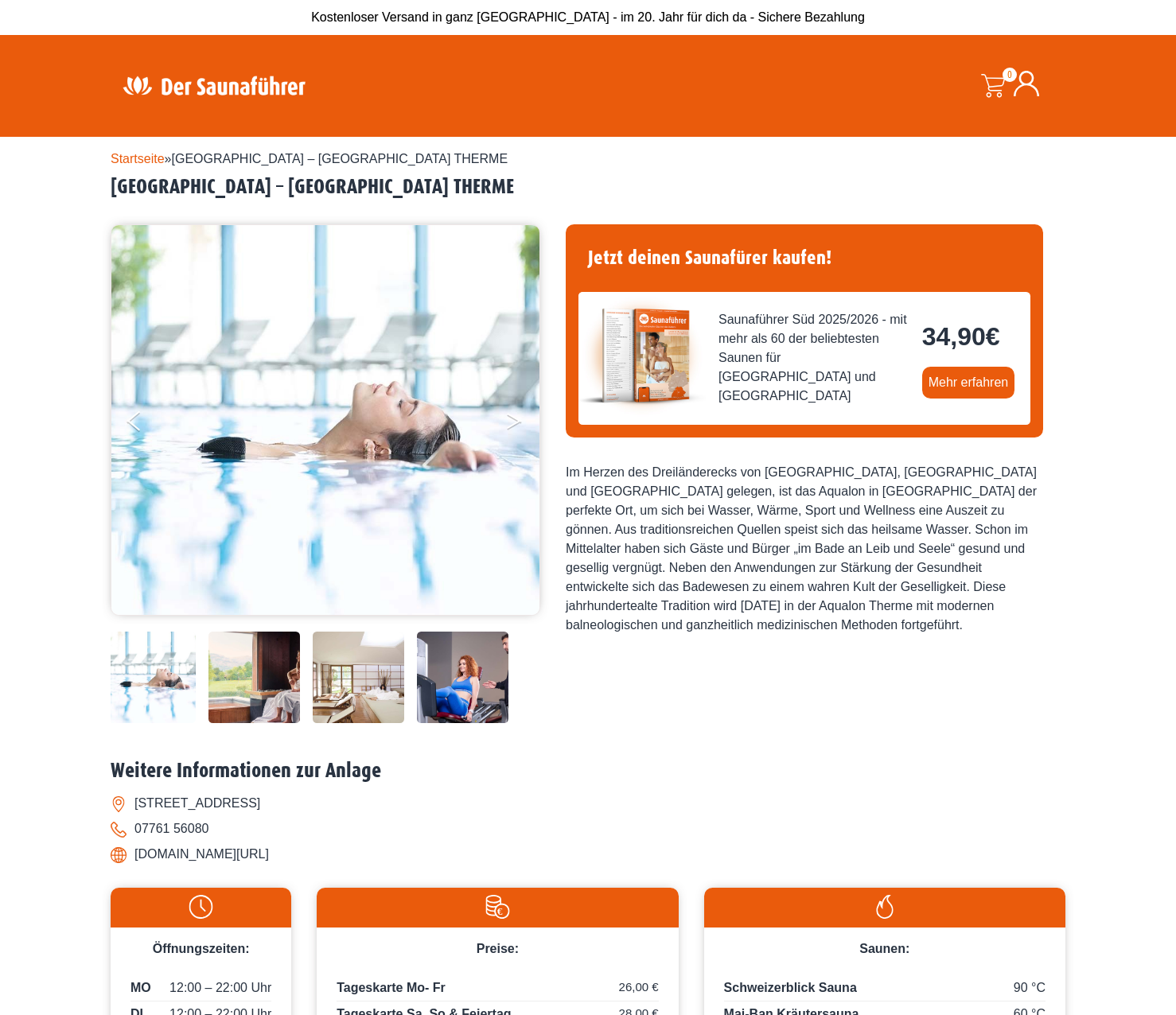
click at [516, 419] on icon "Next" at bounding box center [514, 417] width 14 height 10
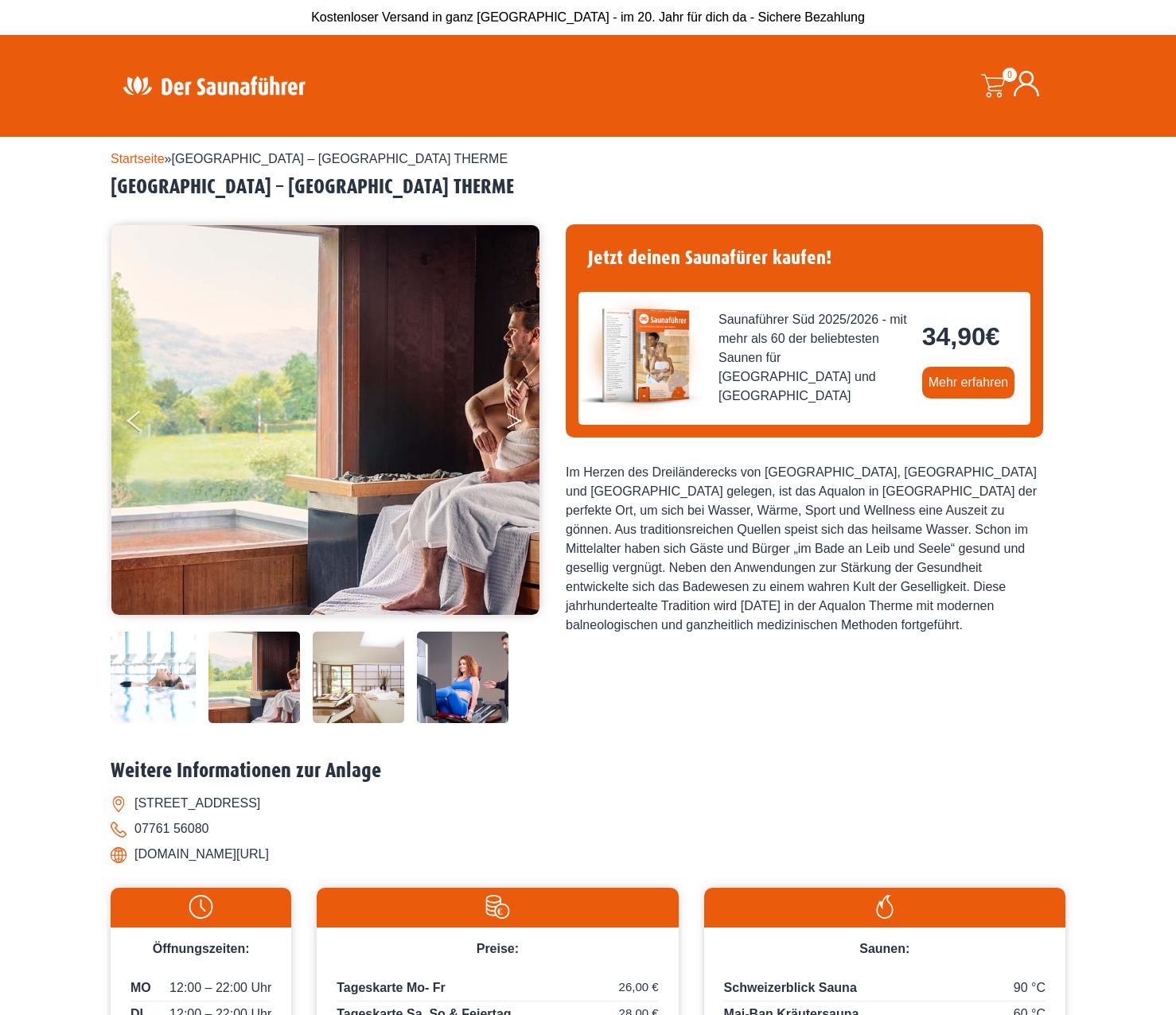
click at [516, 419] on icon "Next" at bounding box center [514, 417] width 14 height 10
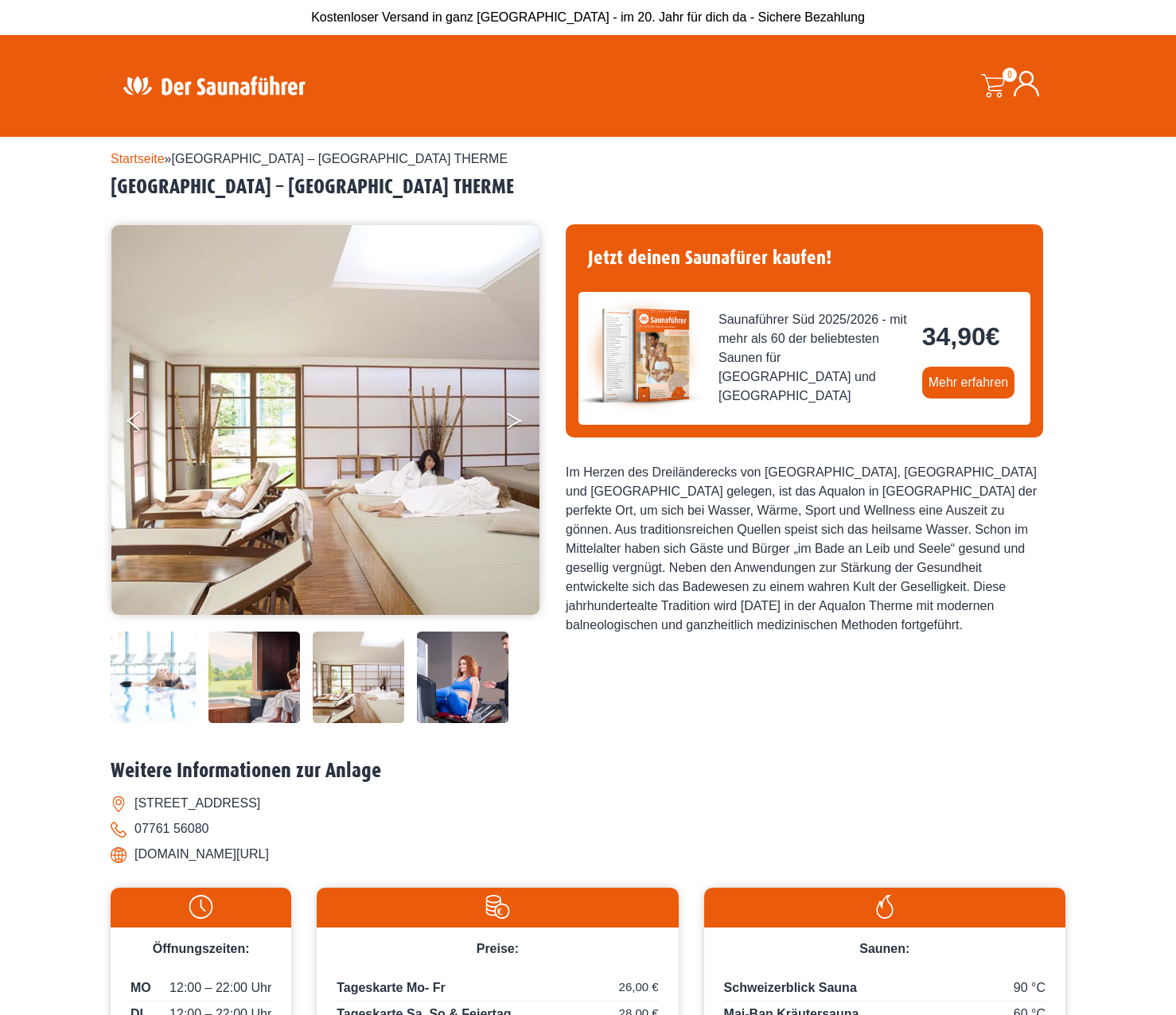
click at [516, 419] on icon "Next" at bounding box center [514, 417] width 14 height 10
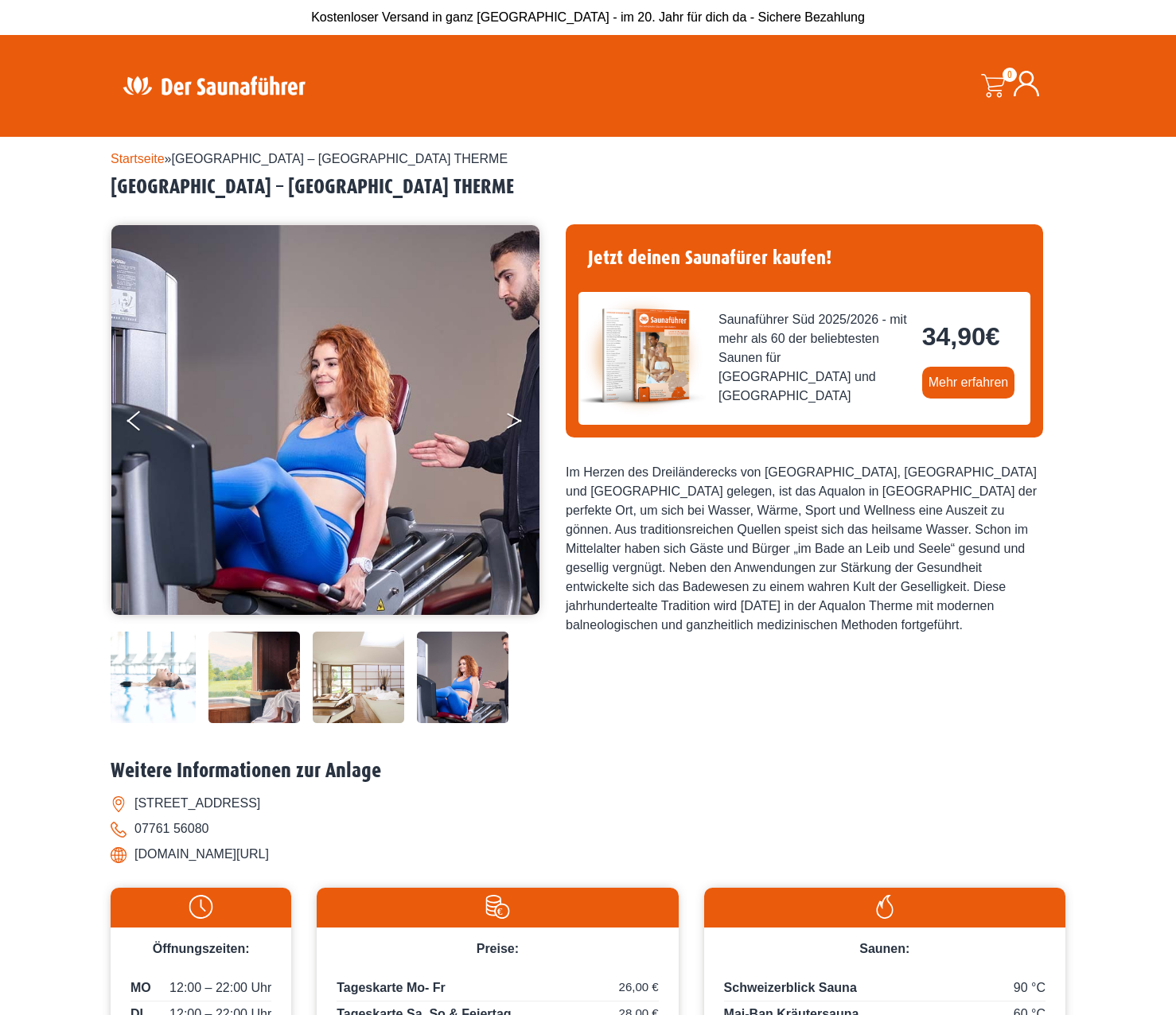
click at [516, 419] on icon "Next" at bounding box center [514, 417] width 14 height 10
